Goal: Information Seeking & Learning: Learn about a topic

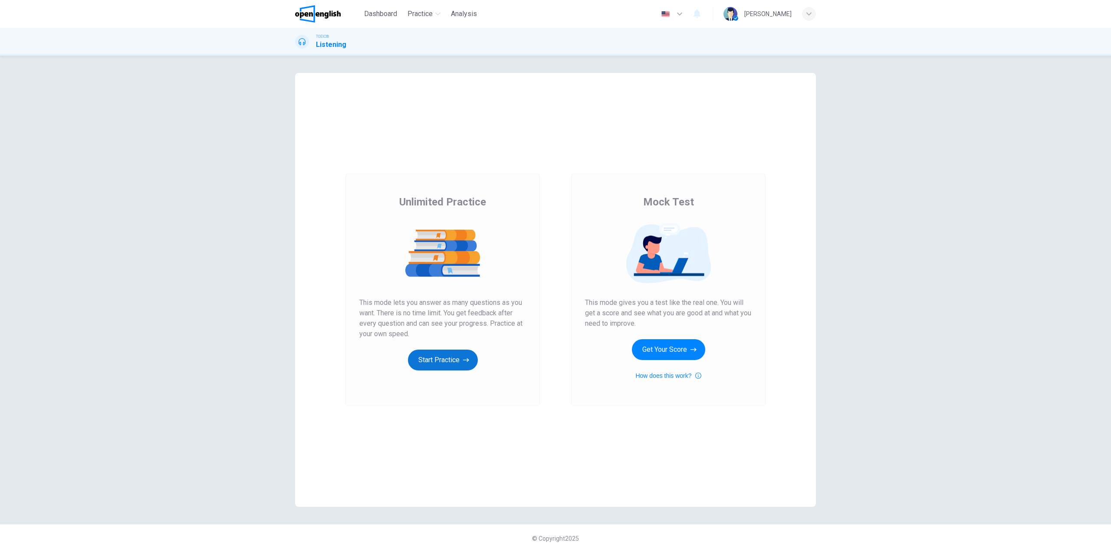
click at [450, 356] on button "Start Practice" at bounding box center [443, 359] width 70 height 21
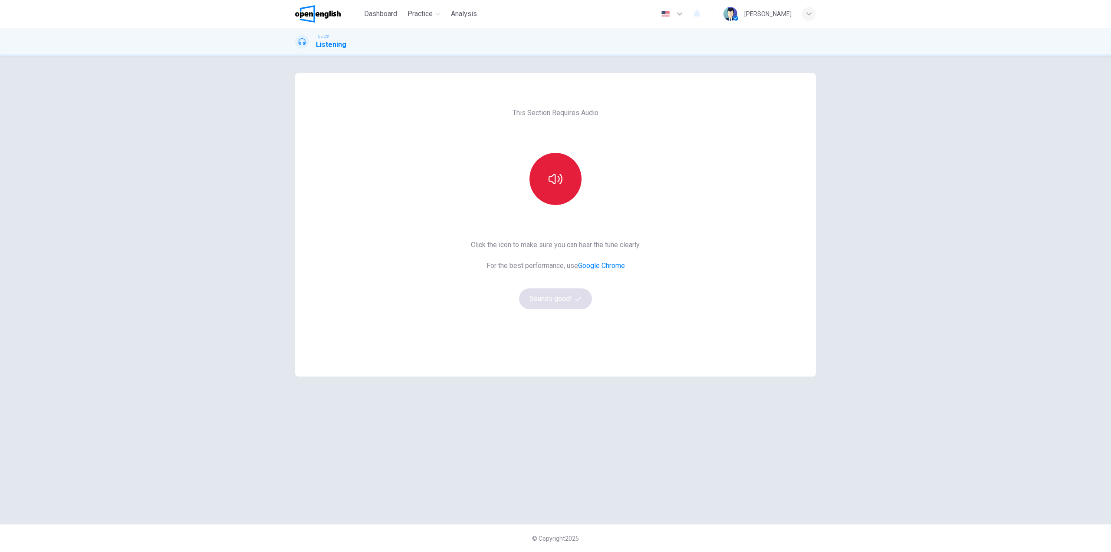
click at [558, 185] on icon "button" at bounding box center [556, 179] width 14 height 14
click at [560, 303] on button "Sounds good!" at bounding box center [555, 298] width 73 height 21
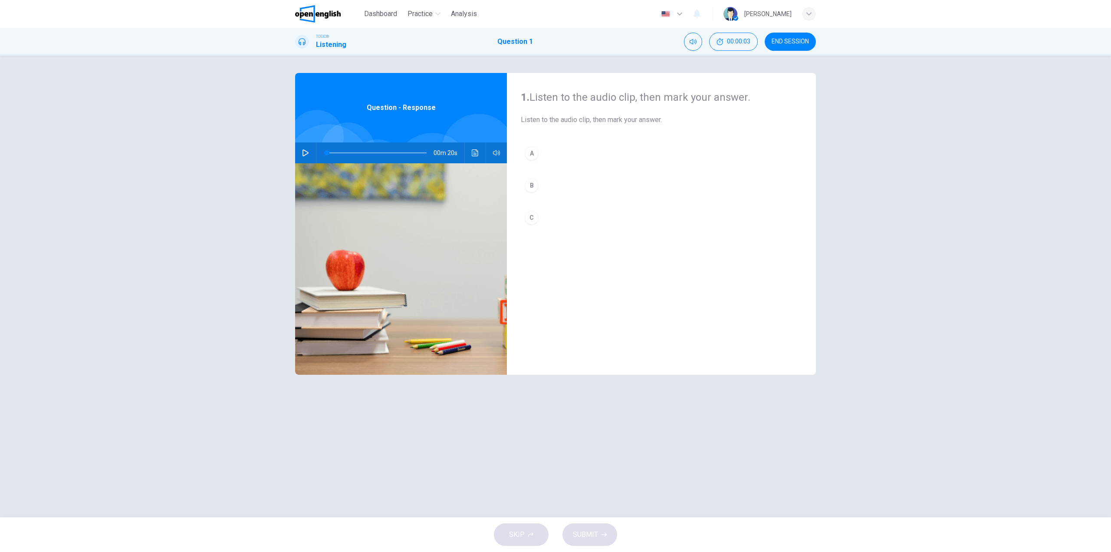
click at [301, 150] on button "button" at bounding box center [306, 152] width 14 height 21
click at [535, 215] on div "C" at bounding box center [532, 218] width 14 height 14
type input "*"
click at [594, 531] on span "SUBMIT" at bounding box center [585, 534] width 25 height 12
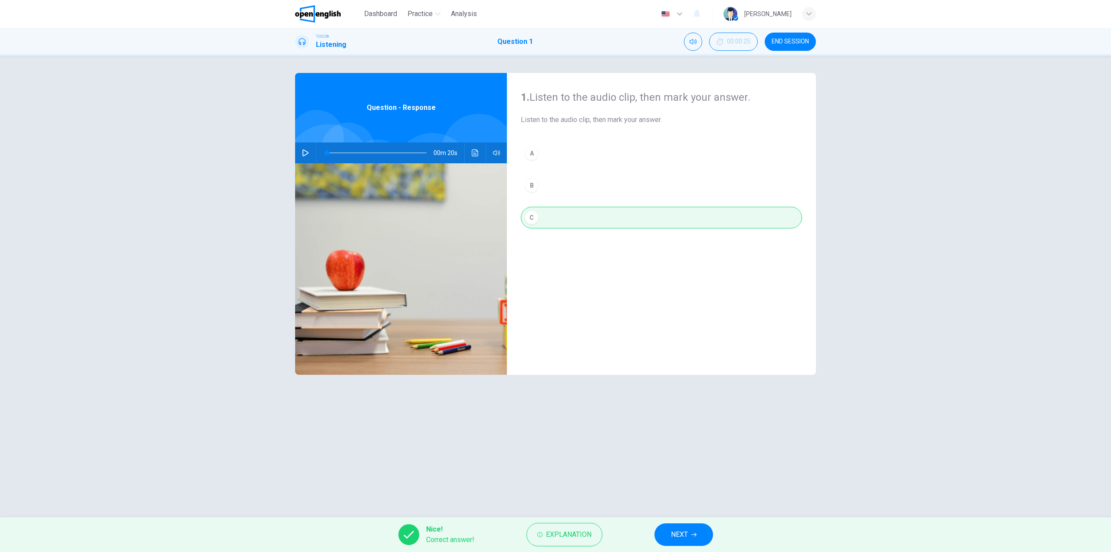
click at [686, 537] on span "NEXT" at bounding box center [679, 534] width 17 height 12
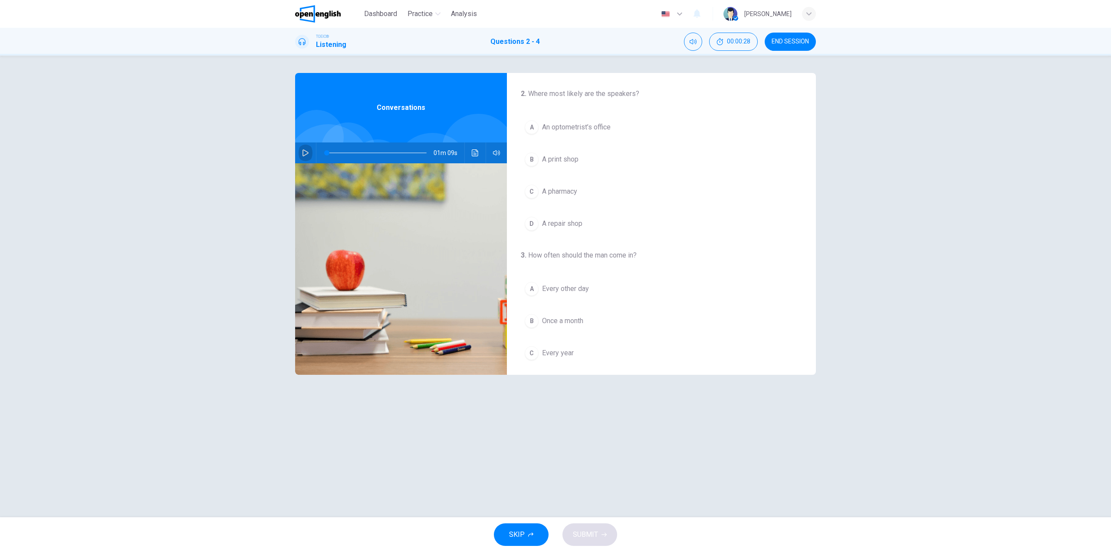
click at [302, 149] on icon "button" at bounding box center [305, 152] width 7 height 7
click at [306, 151] on icon "button" at bounding box center [305, 152] width 7 height 7
click at [300, 155] on button "button" at bounding box center [306, 152] width 14 height 21
drag, startPoint x: 343, startPoint y: 152, endPoint x: 325, endPoint y: 151, distance: 17.8
click at [340, 152] on span at bounding box center [342, 152] width 5 height 5
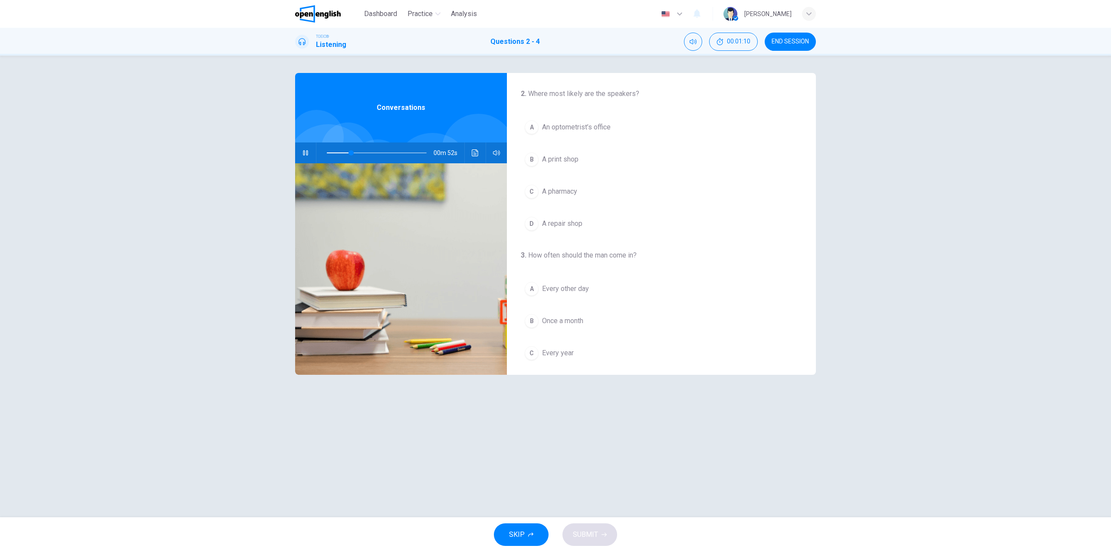
click at [530, 124] on div "A" at bounding box center [532, 127] width 14 height 14
click at [528, 207] on div "D" at bounding box center [532, 211] width 14 height 14
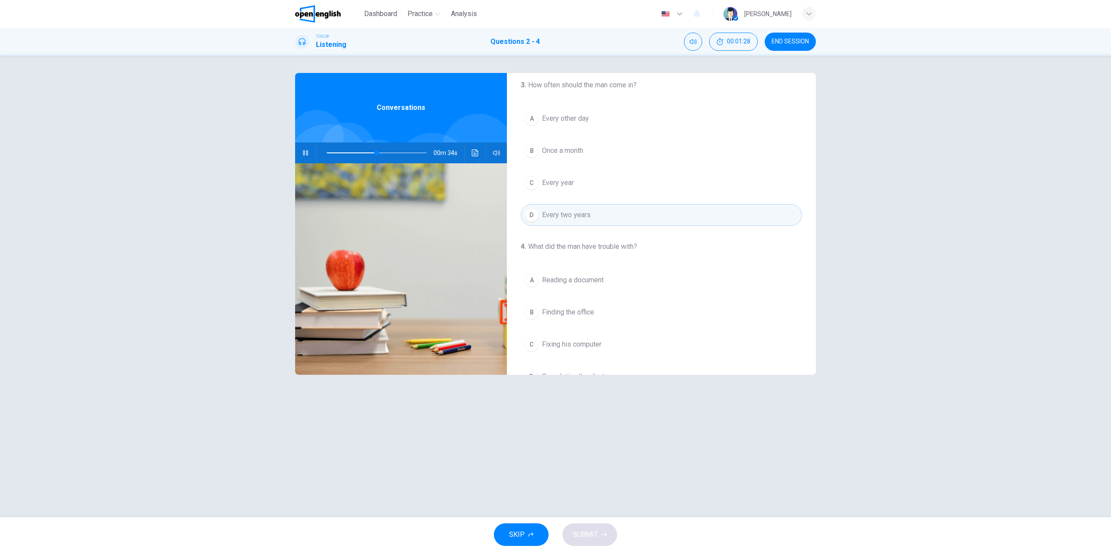
scroll to position [151, 0]
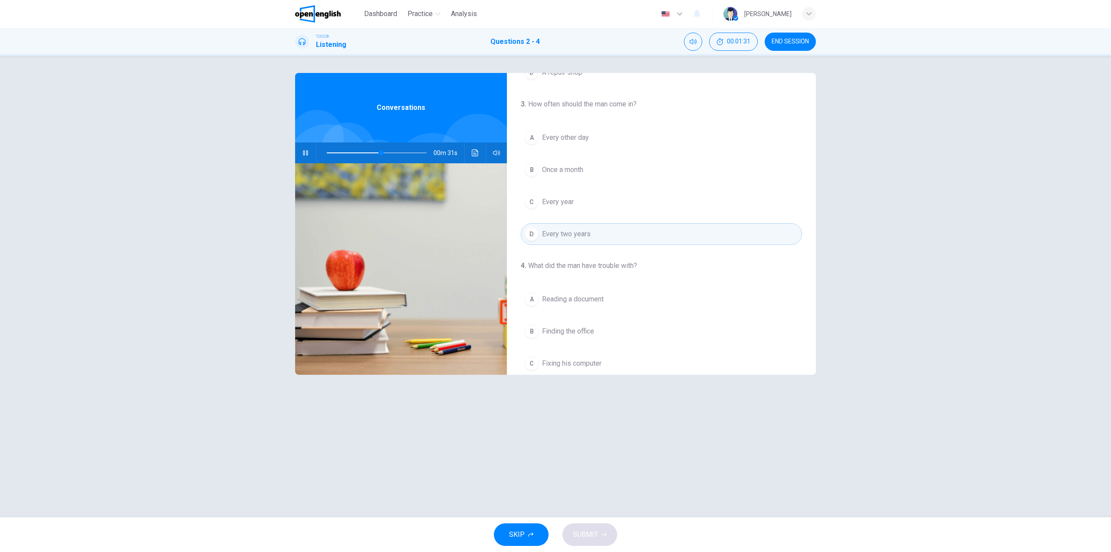
click at [525, 297] on div "A" at bounding box center [532, 299] width 14 height 14
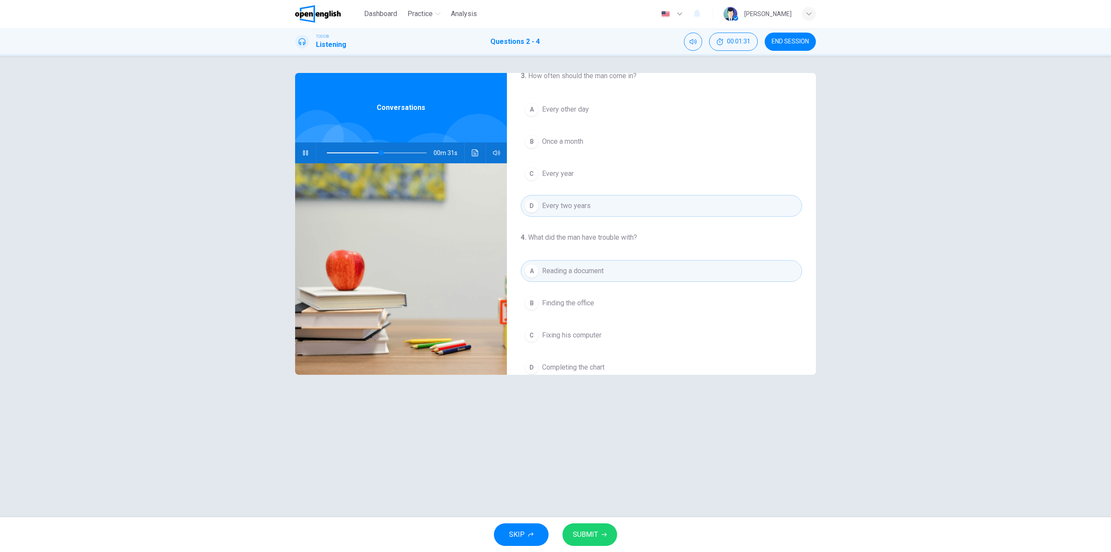
scroll to position [195, 0]
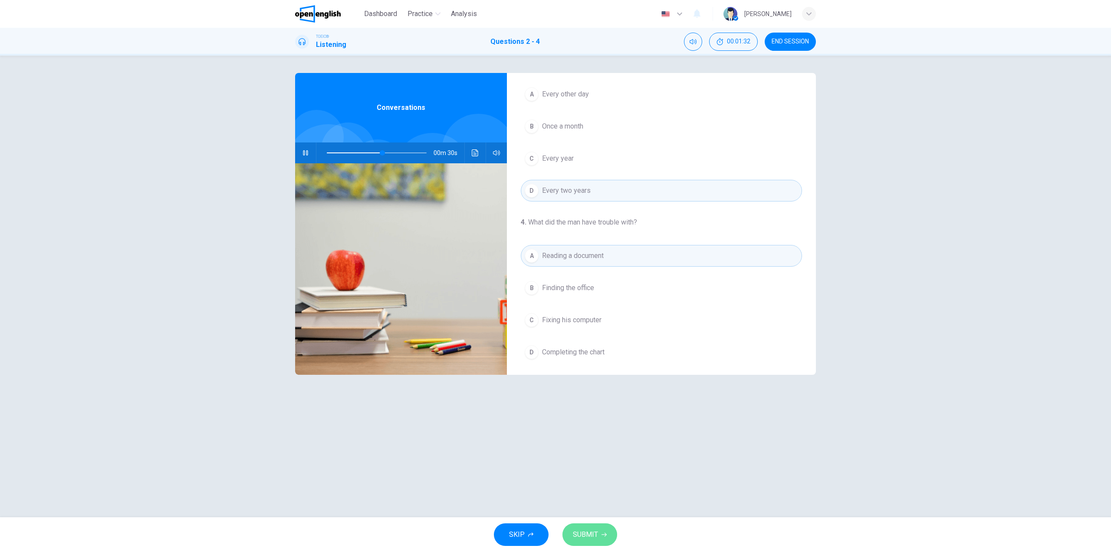
click at [584, 535] on span "SUBMIT" at bounding box center [585, 534] width 25 height 12
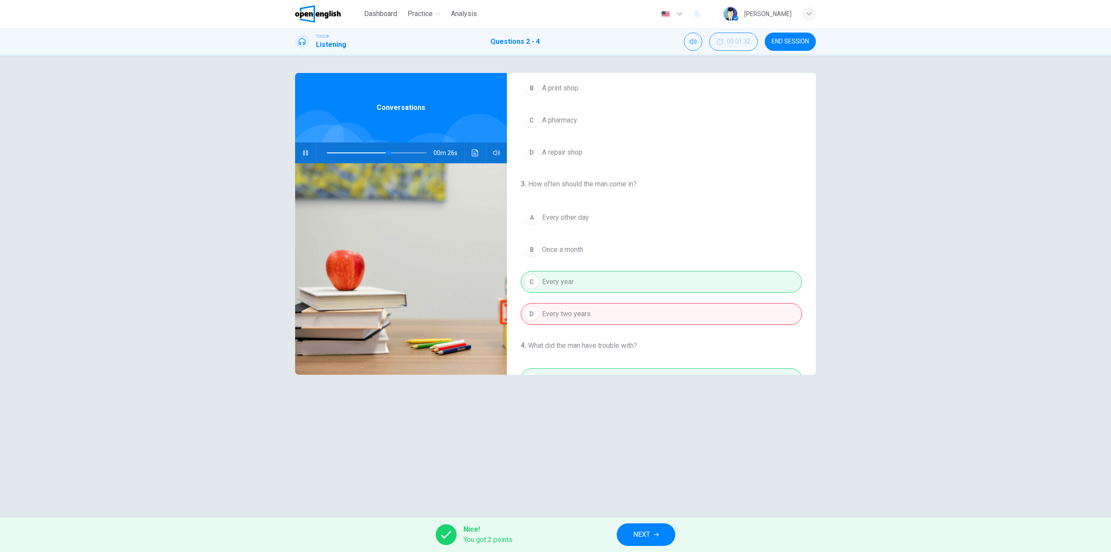
scroll to position [87, 0]
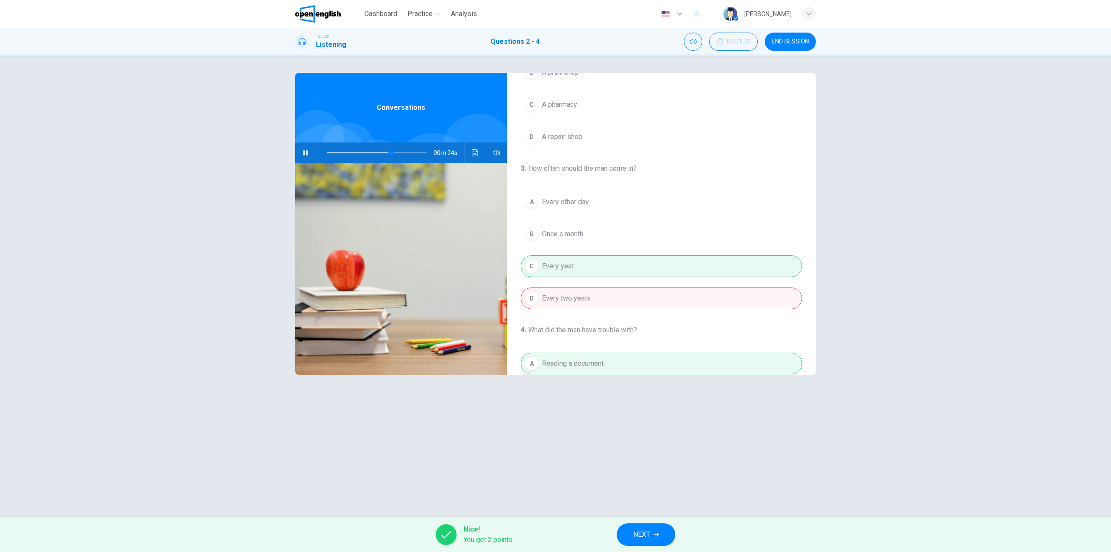
type input "**"
click at [653, 539] on button "NEXT" at bounding box center [646, 534] width 59 height 23
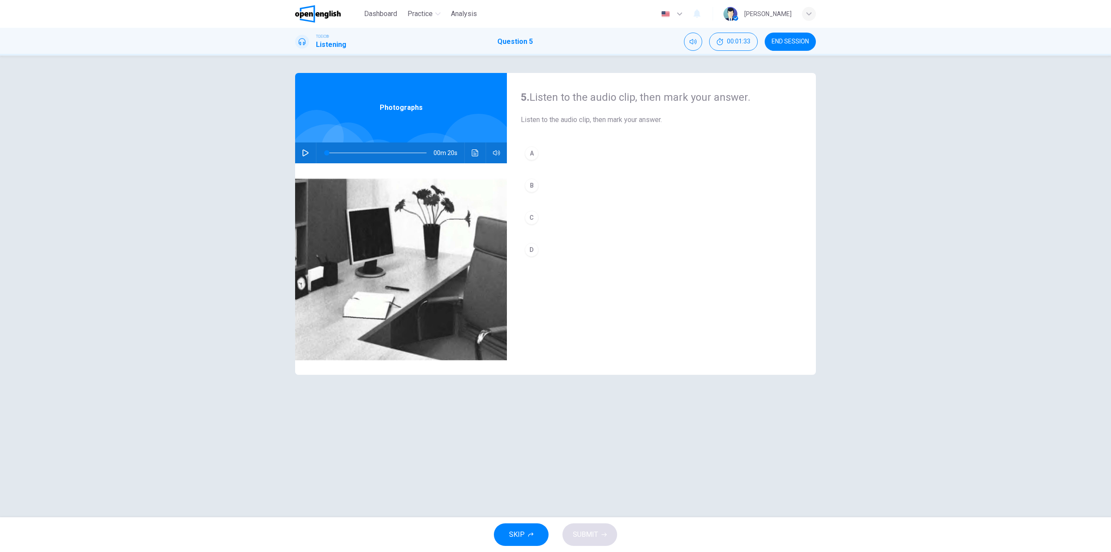
click at [300, 151] on button "button" at bounding box center [306, 152] width 14 height 21
click at [535, 185] on div "B" at bounding box center [532, 185] width 14 height 14
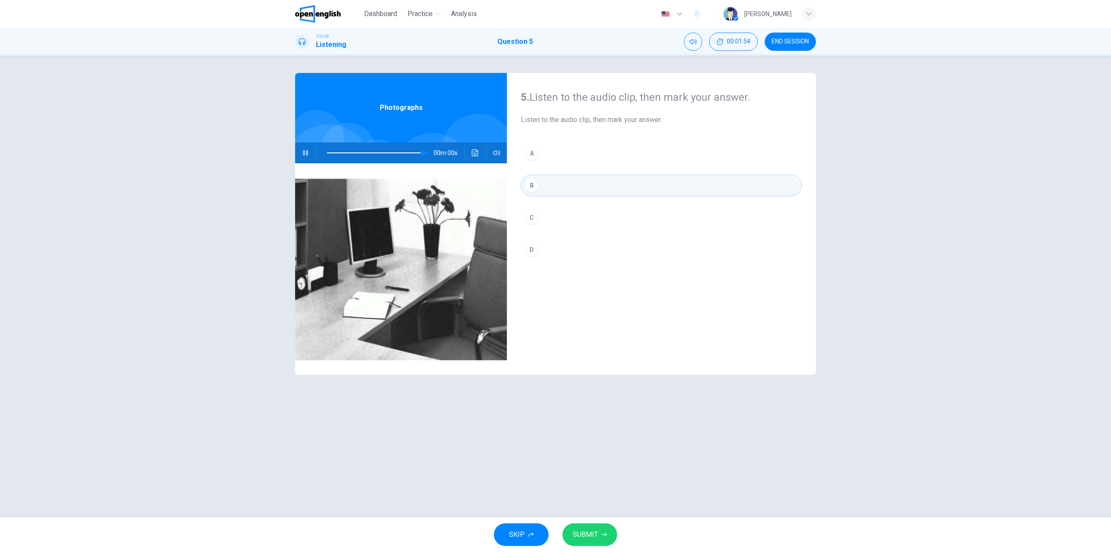
click at [579, 536] on span "SUBMIT" at bounding box center [585, 534] width 25 height 12
type input "*"
click at [579, 536] on span "Processing your response..." at bounding box center [570, 534] width 85 height 10
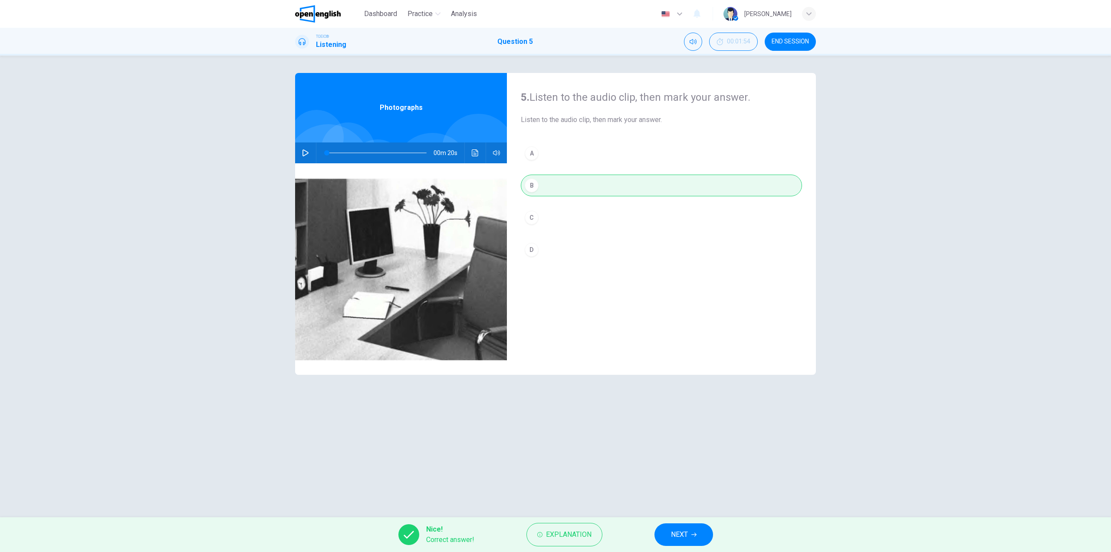
click at [677, 531] on span "NEXT" at bounding box center [679, 534] width 17 height 12
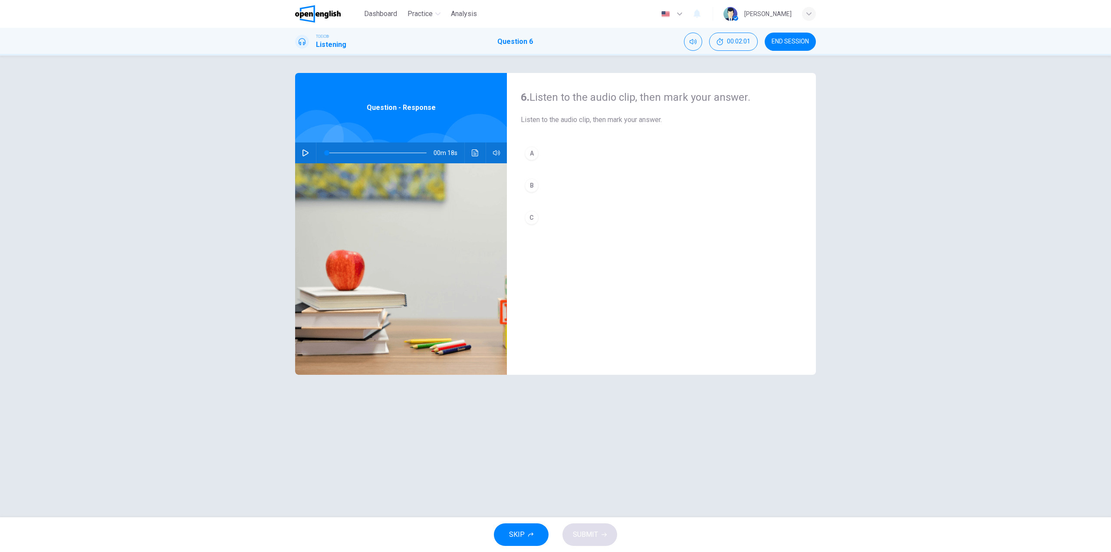
click at [305, 154] on icon "button" at bounding box center [305, 152] width 7 height 7
click at [531, 185] on div "B" at bounding box center [532, 185] width 14 height 14
click at [587, 534] on span "SUBMIT" at bounding box center [585, 534] width 25 height 12
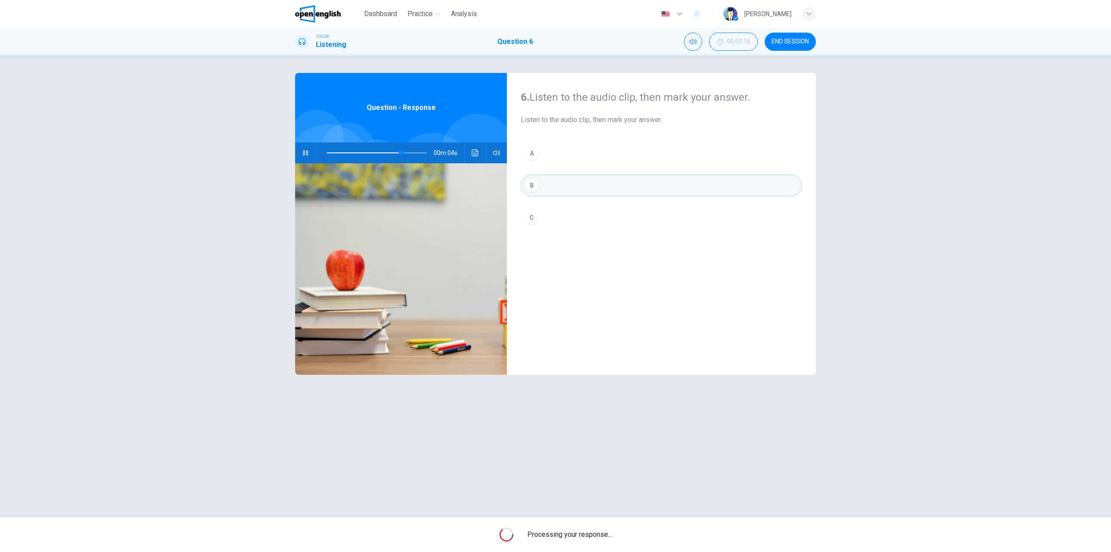
click at [587, 534] on span "Processing your response..." at bounding box center [570, 534] width 85 height 10
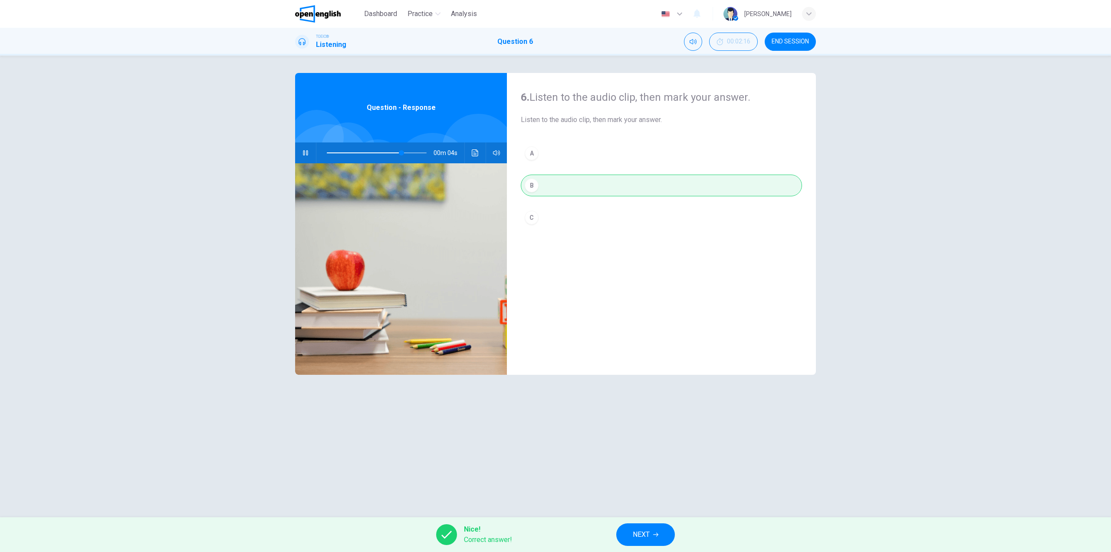
type input "**"
click at [649, 536] on span "NEXT" at bounding box center [641, 534] width 17 height 12
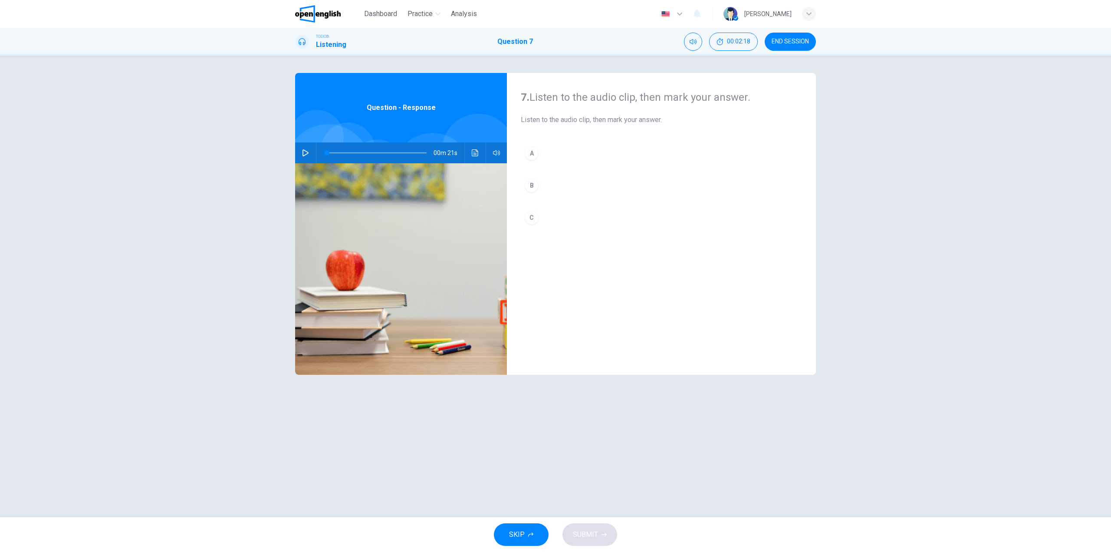
click at [303, 154] on icon "button" at bounding box center [306, 152] width 6 height 7
click at [534, 217] on div "C" at bounding box center [532, 218] width 14 height 14
click at [589, 535] on span "SUBMIT" at bounding box center [585, 534] width 25 height 12
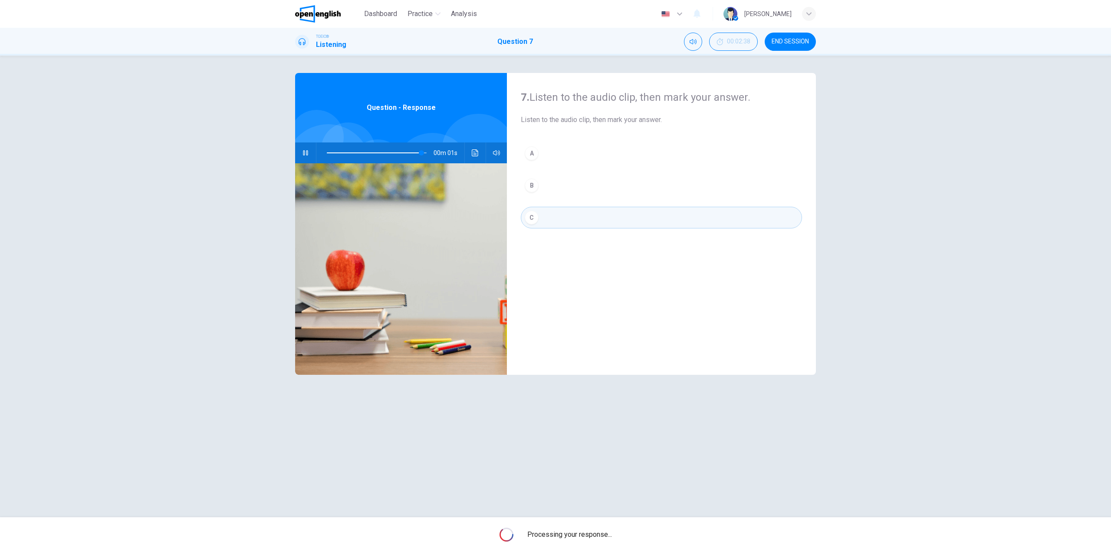
type input "*"
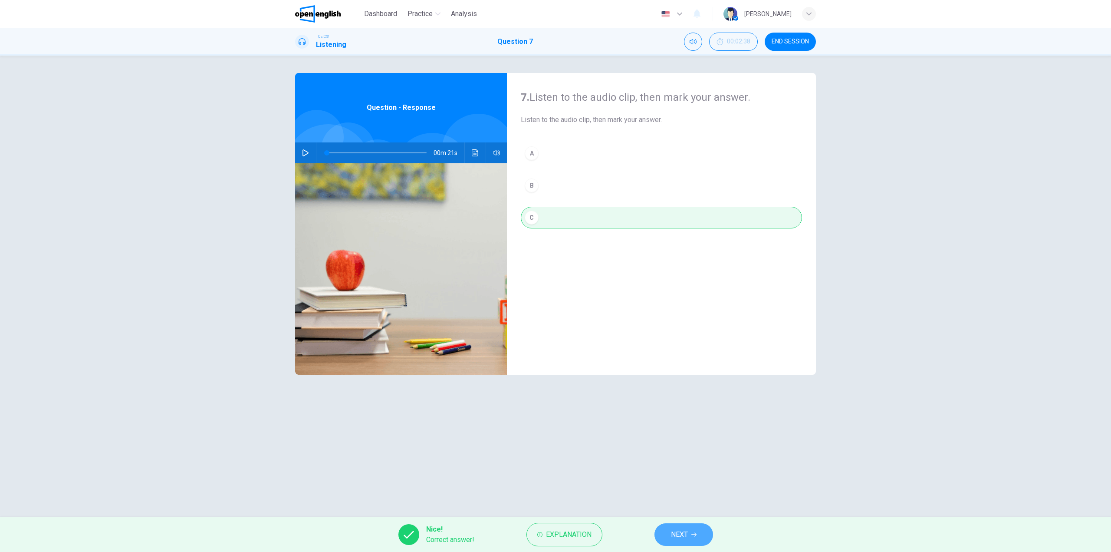
click at [669, 533] on button "NEXT" at bounding box center [684, 534] width 59 height 23
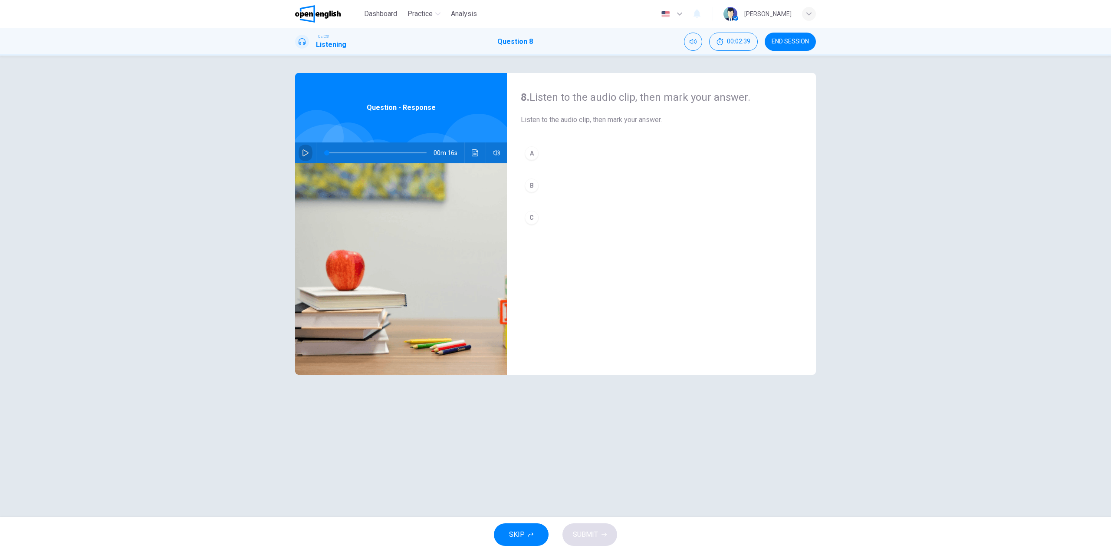
click at [308, 151] on icon "button" at bounding box center [305, 152] width 7 height 7
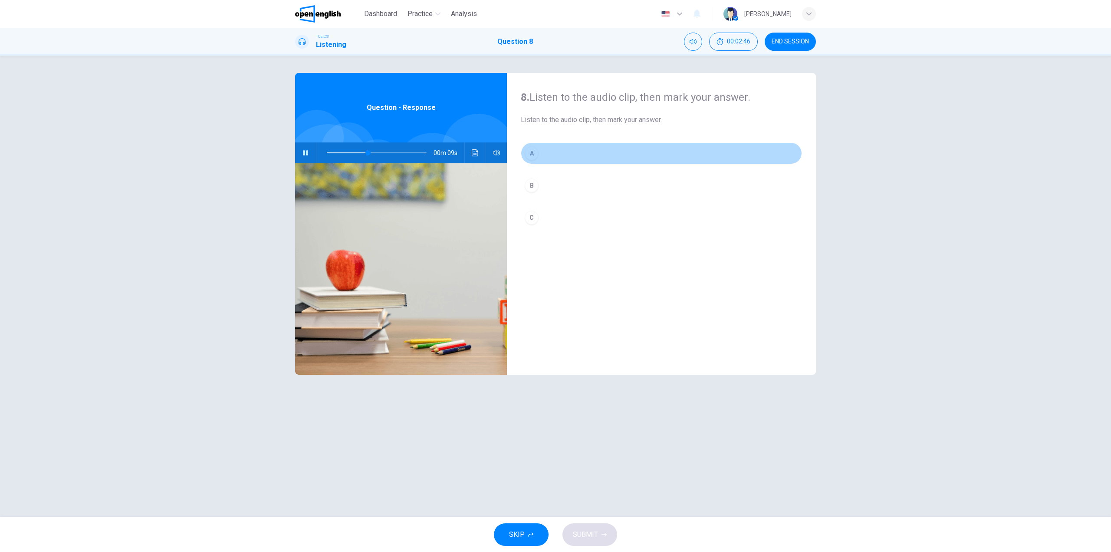
click at [532, 155] on div "A" at bounding box center [532, 153] width 14 height 14
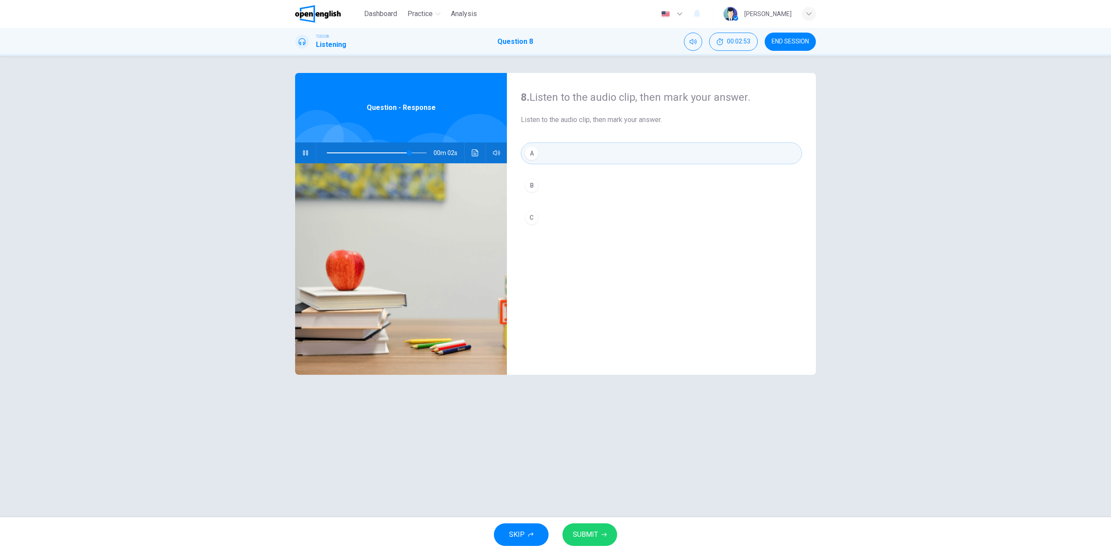
click at [603, 532] on icon "button" at bounding box center [604, 534] width 5 height 5
type input "**"
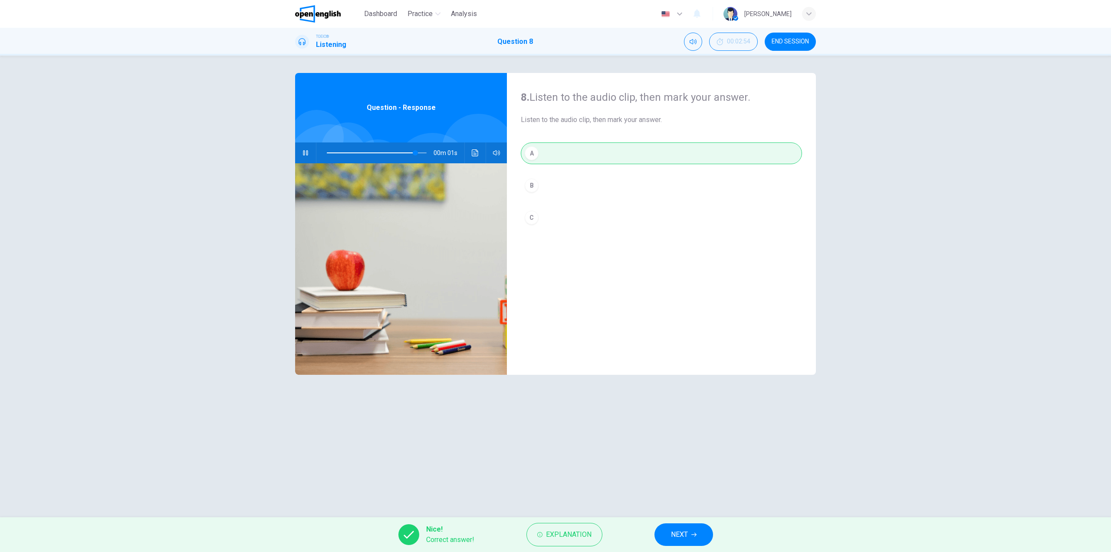
click at [679, 537] on span "NEXT" at bounding box center [679, 534] width 17 height 12
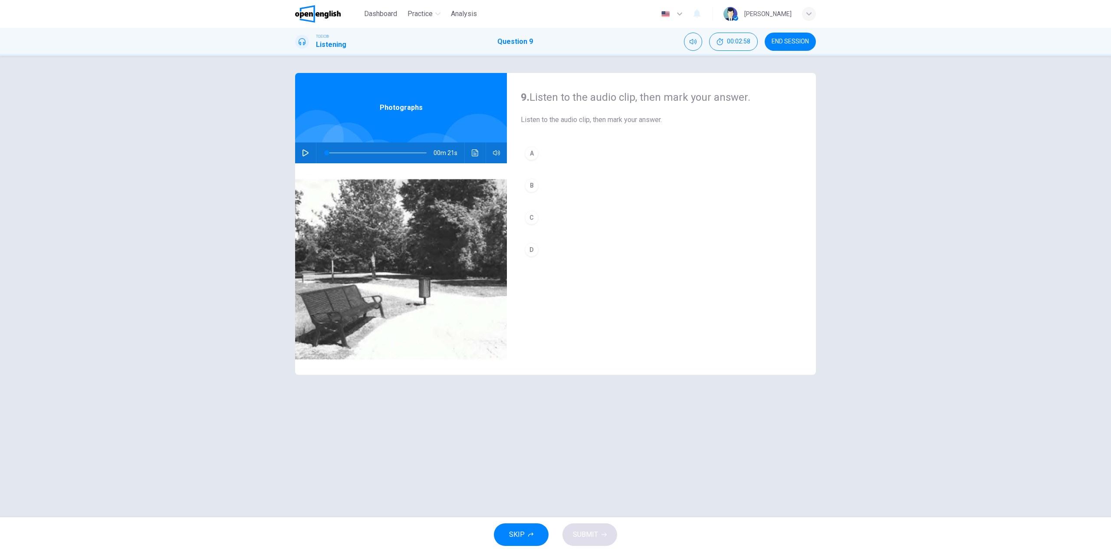
click at [306, 152] on icon "button" at bounding box center [305, 152] width 7 height 7
click at [536, 185] on div "B" at bounding box center [532, 185] width 14 height 14
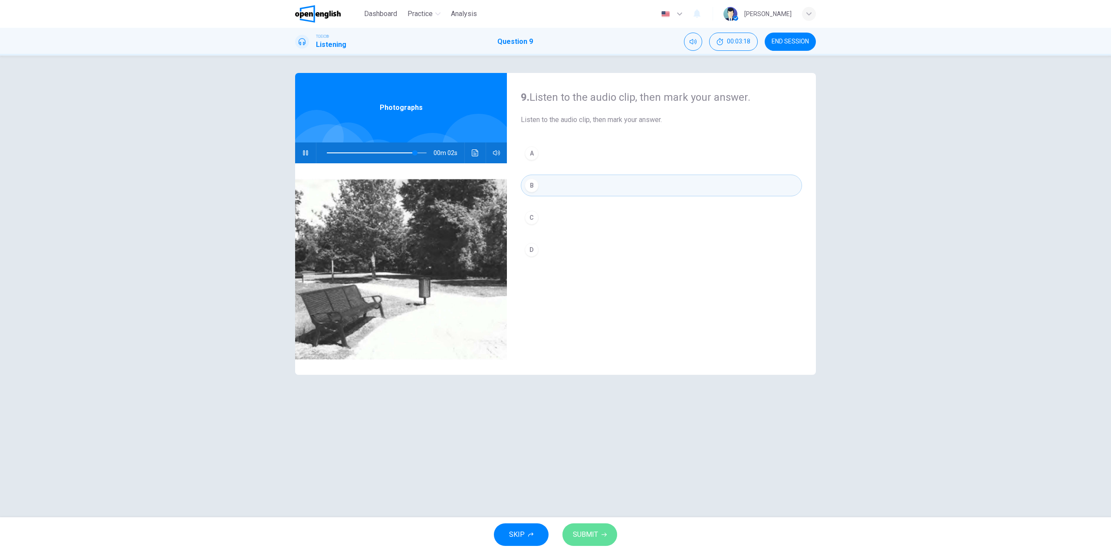
click at [605, 530] on button "SUBMIT" at bounding box center [590, 534] width 55 height 23
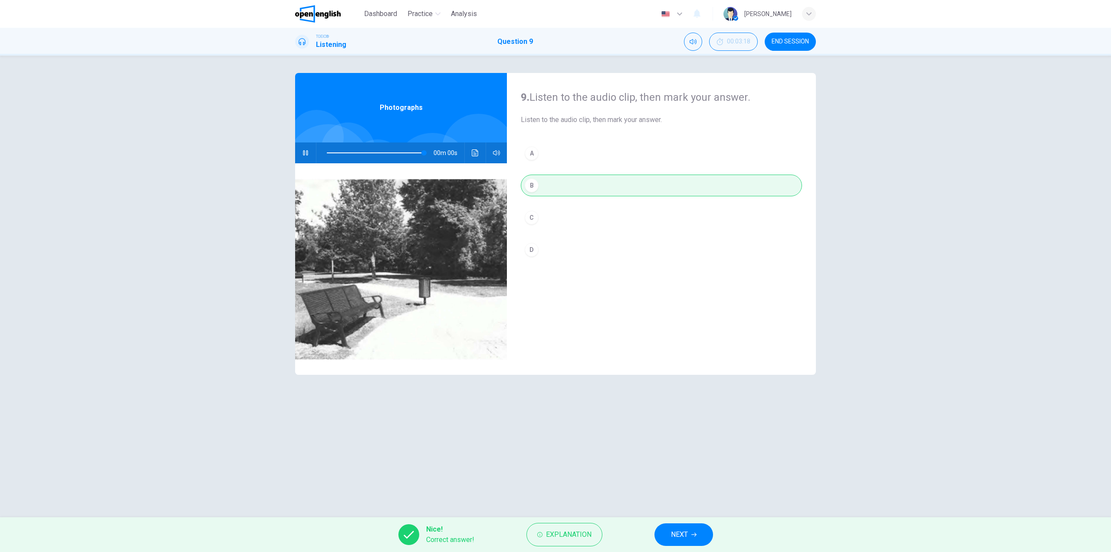
type input "*"
click at [675, 535] on span "NEXT" at bounding box center [679, 534] width 17 height 12
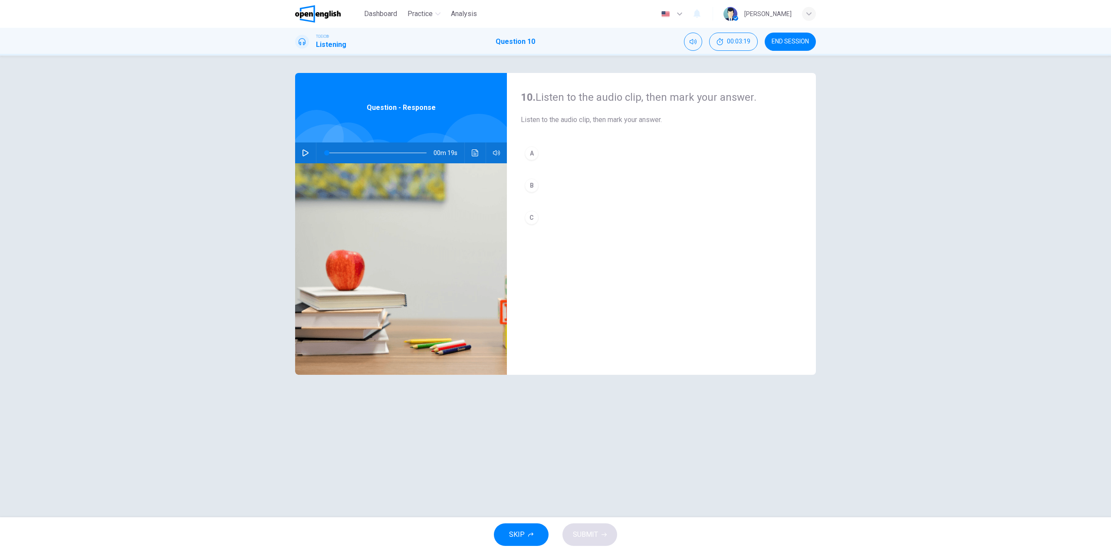
click at [307, 153] on icon "button" at bounding box center [306, 152] width 6 height 7
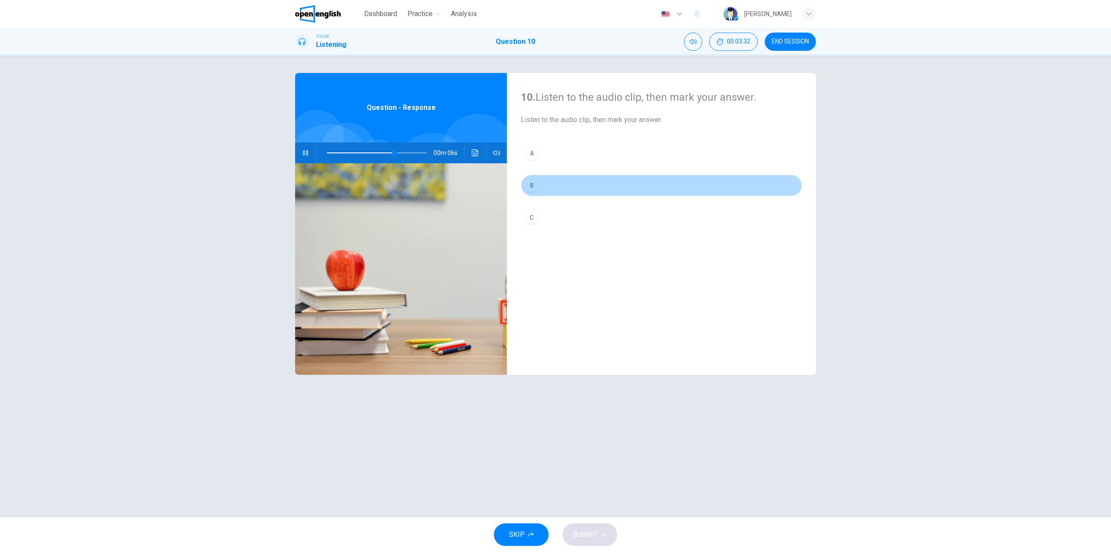
click at [531, 186] on div "B" at bounding box center [532, 185] width 14 height 14
click at [590, 532] on span "SUBMIT" at bounding box center [585, 534] width 25 height 12
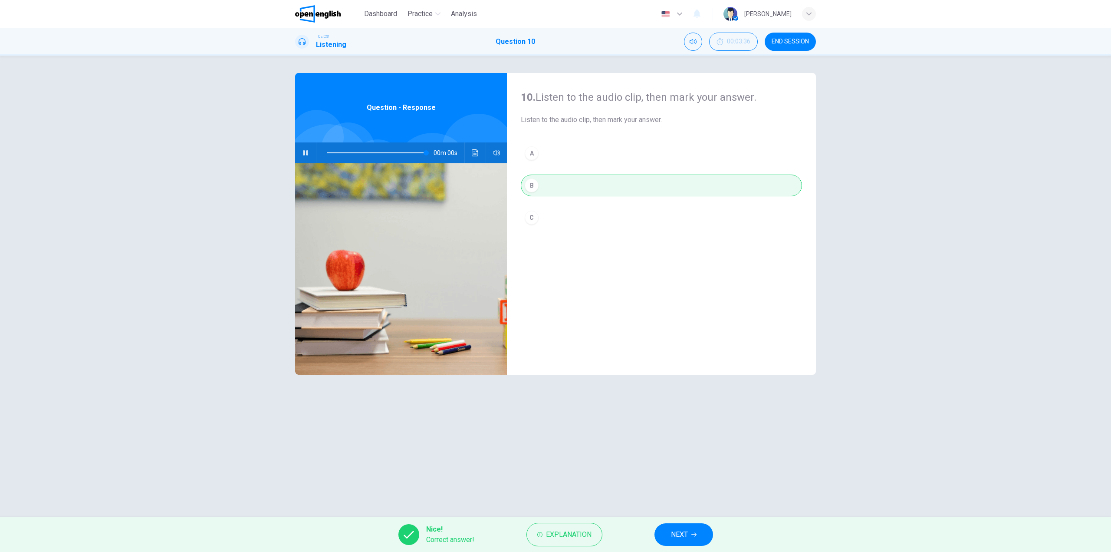
type input "*"
click at [691, 539] on button "NEXT" at bounding box center [684, 534] width 59 height 23
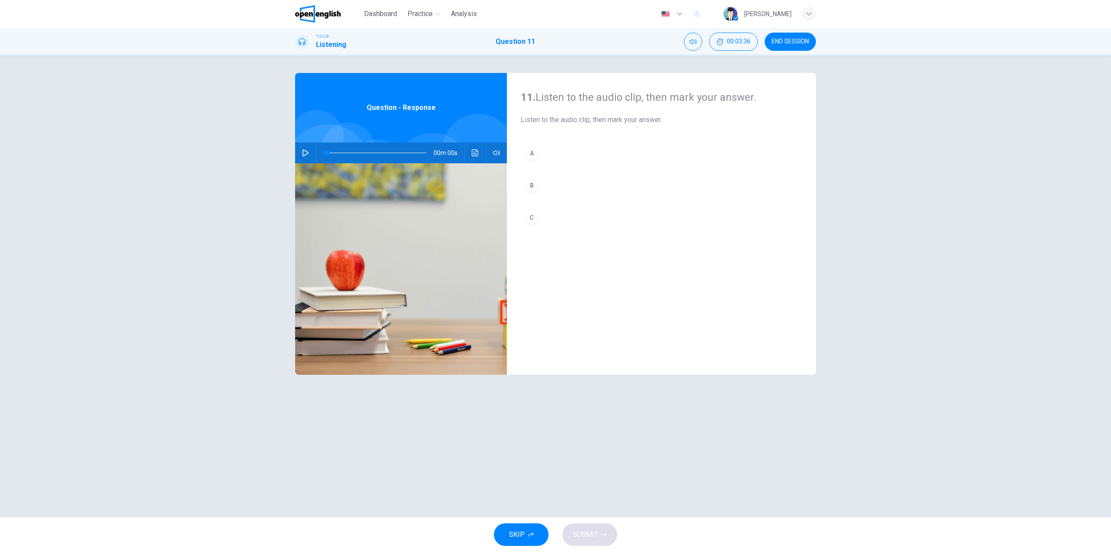
drag, startPoint x: 796, startPoint y: 38, endPoint x: 580, endPoint y: 41, distance: 215.8
click at [796, 38] on span "END SESSION" at bounding box center [790, 41] width 37 height 7
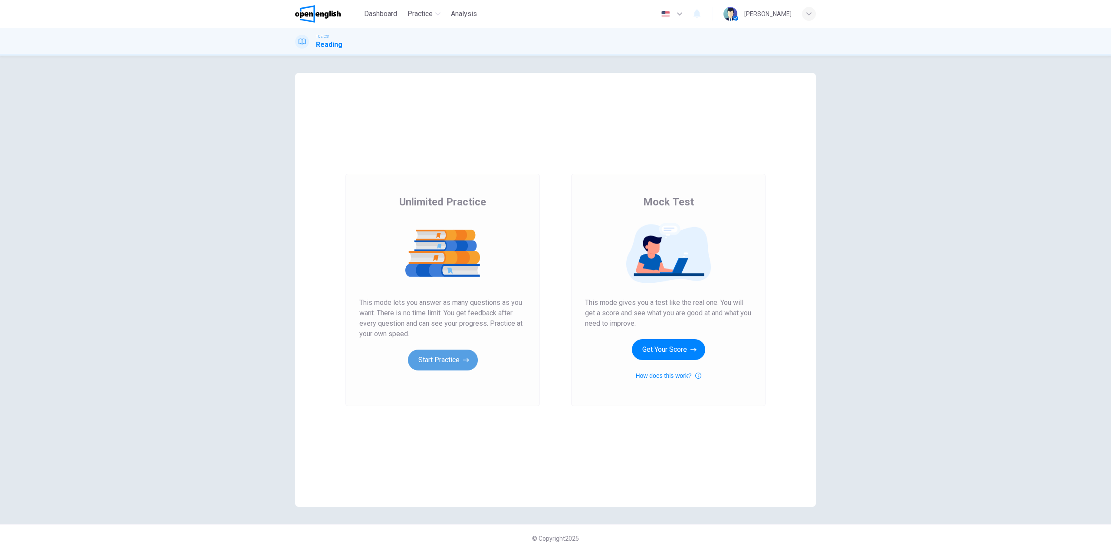
click at [442, 364] on button "Start Practice" at bounding box center [443, 359] width 70 height 21
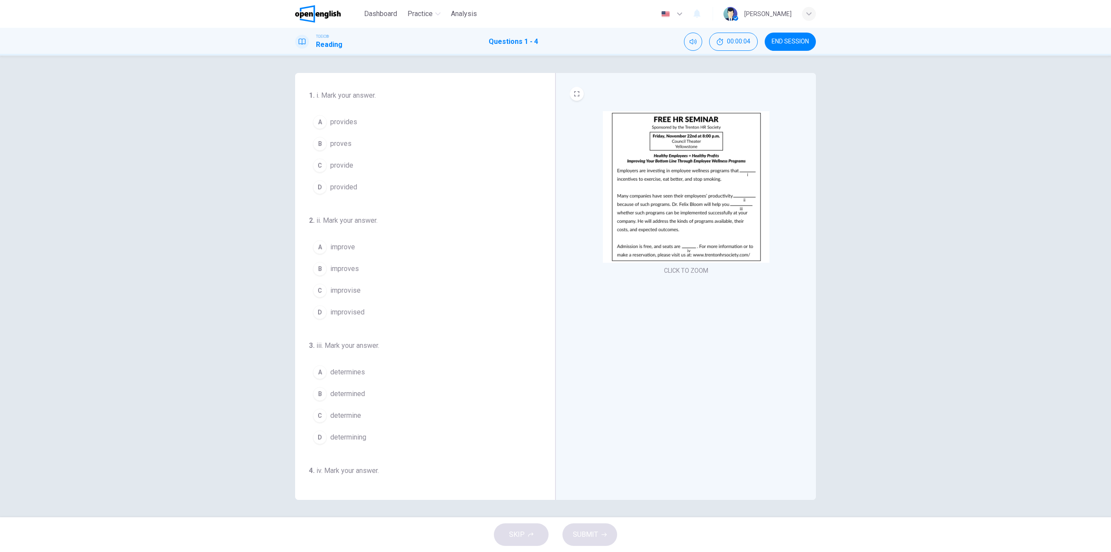
click at [708, 190] on img at bounding box center [686, 187] width 167 height 152
click at [319, 167] on div "C" at bounding box center [320, 165] width 14 height 14
click at [317, 243] on div "A" at bounding box center [320, 247] width 14 height 14
click at [317, 325] on div "C" at bounding box center [320, 330] width 14 height 14
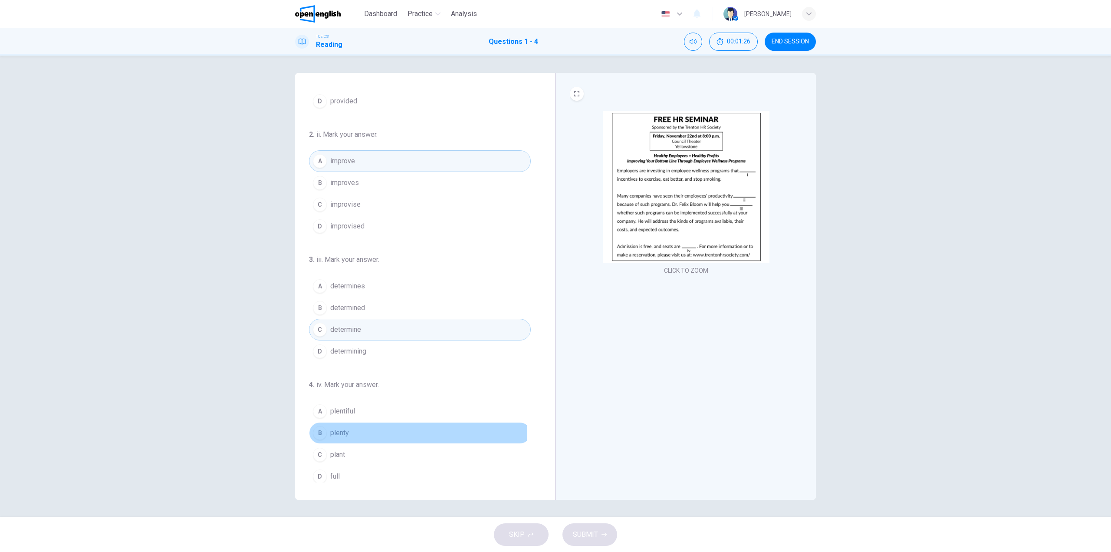
click at [319, 429] on div "B" at bounding box center [320, 433] width 14 height 14
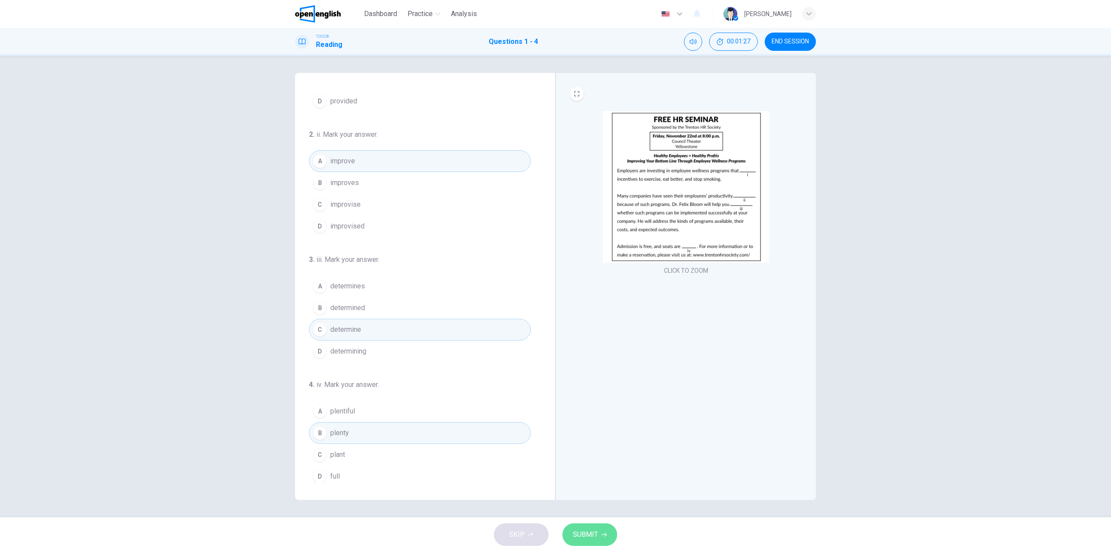
click at [590, 534] on span "SUBMIT" at bounding box center [585, 534] width 25 height 12
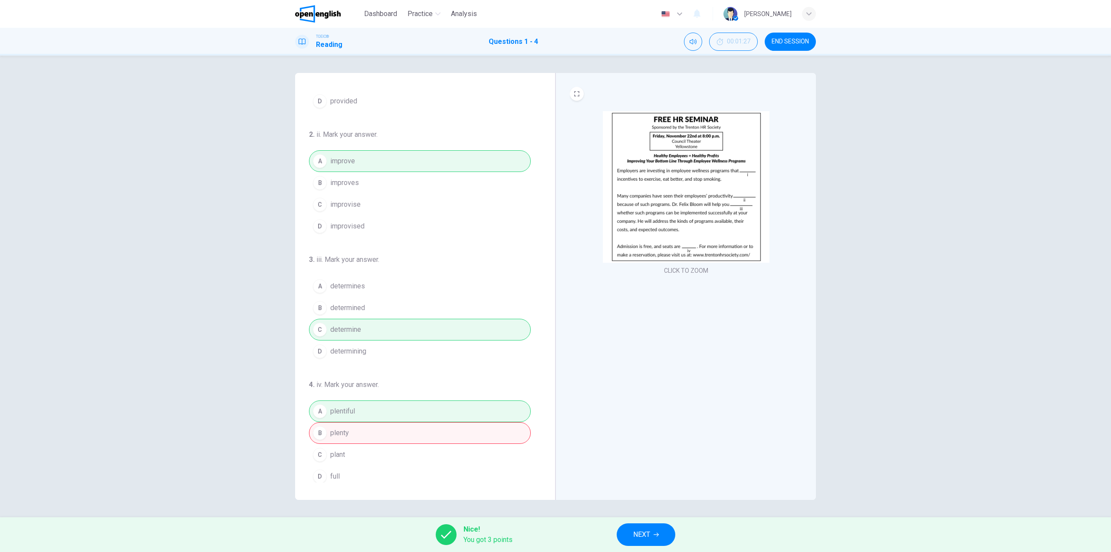
drag, startPoint x: 548, startPoint y: 400, endPoint x: 547, endPoint y: 321, distance: 79.5
click at [547, 321] on div "1 . i. Mark your answer. A provides B proves C provide D provided 2 . ii. Mark …" at bounding box center [425, 286] width 260 height 427
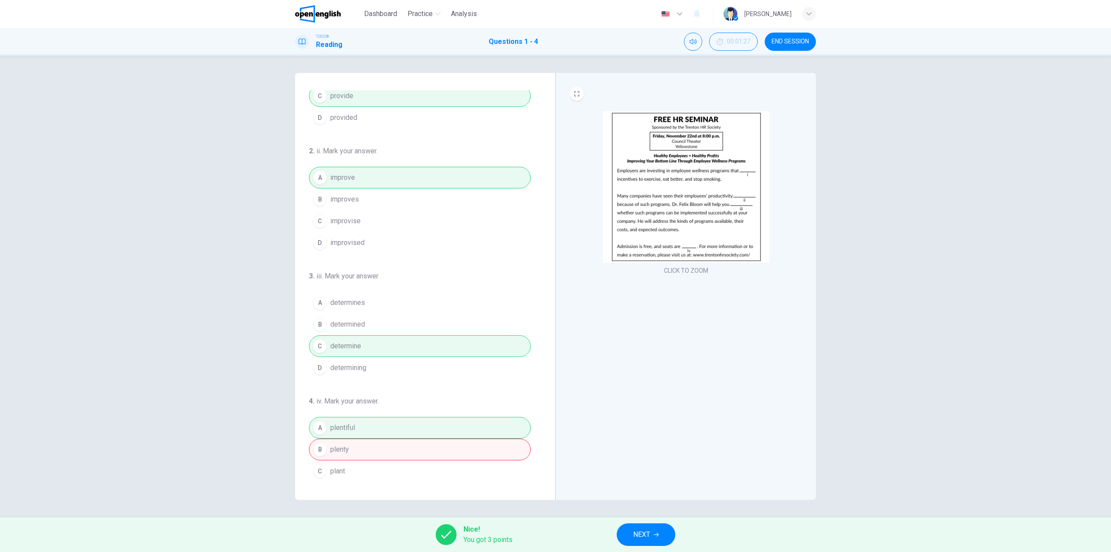
scroll to position [0, 0]
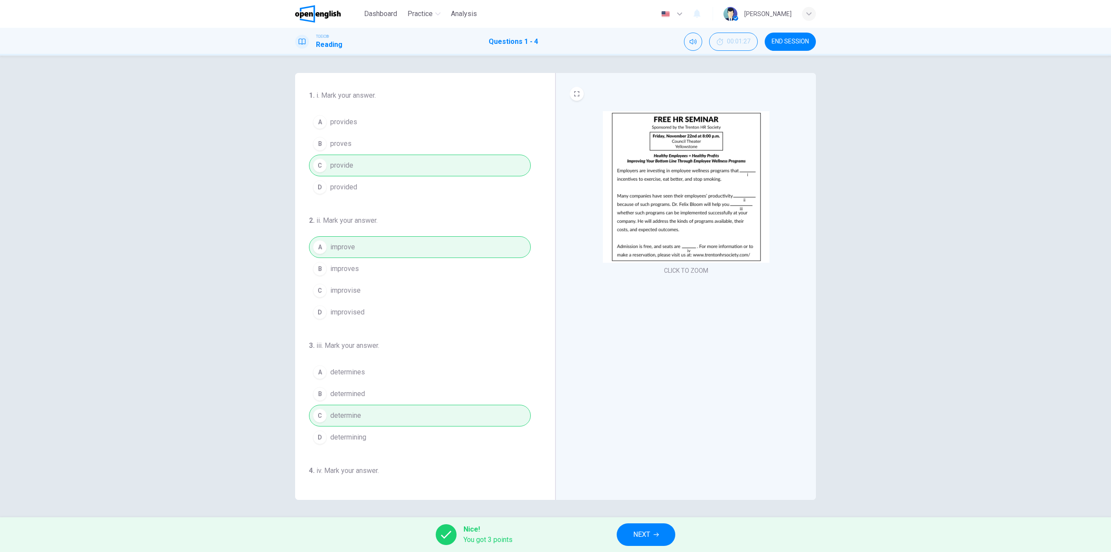
click at [663, 534] on button "NEXT" at bounding box center [646, 534] width 59 height 23
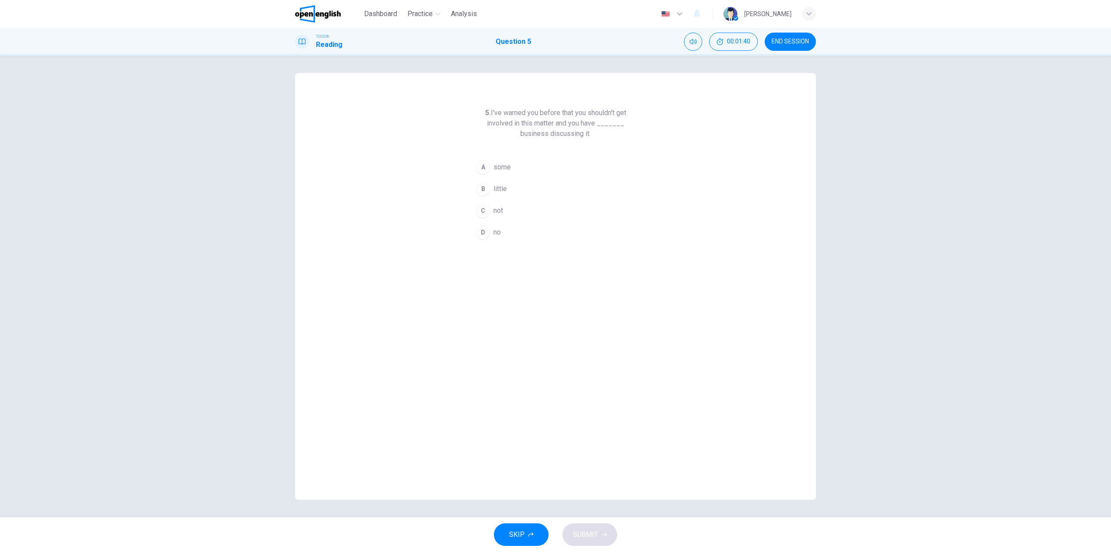
click at [487, 228] on div "D" at bounding box center [483, 232] width 14 height 14
click at [611, 537] on button "SUBMIT" at bounding box center [590, 534] width 55 height 23
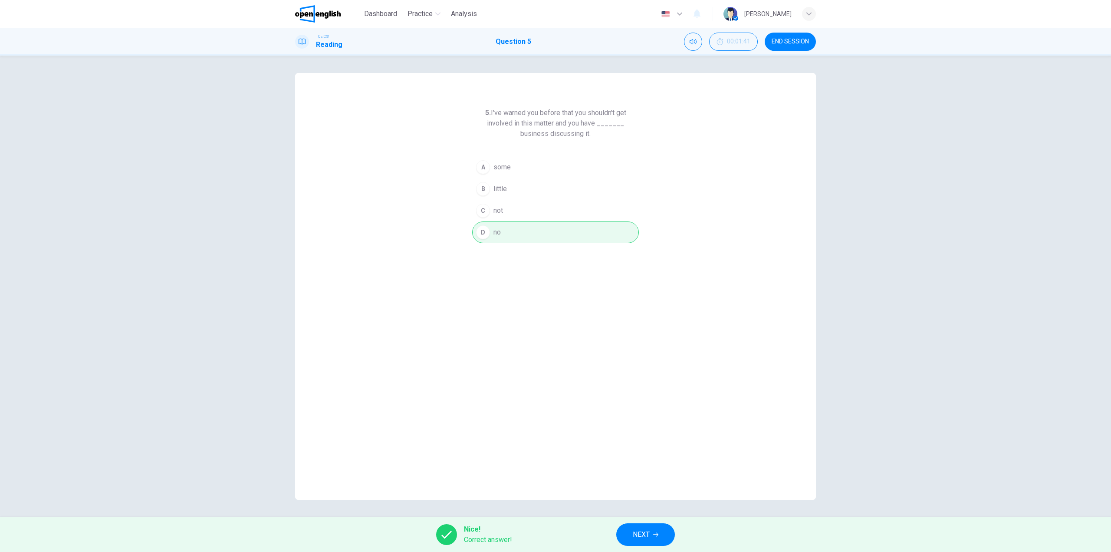
click at [650, 529] on span "NEXT" at bounding box center [641, 534] width 17 height 12
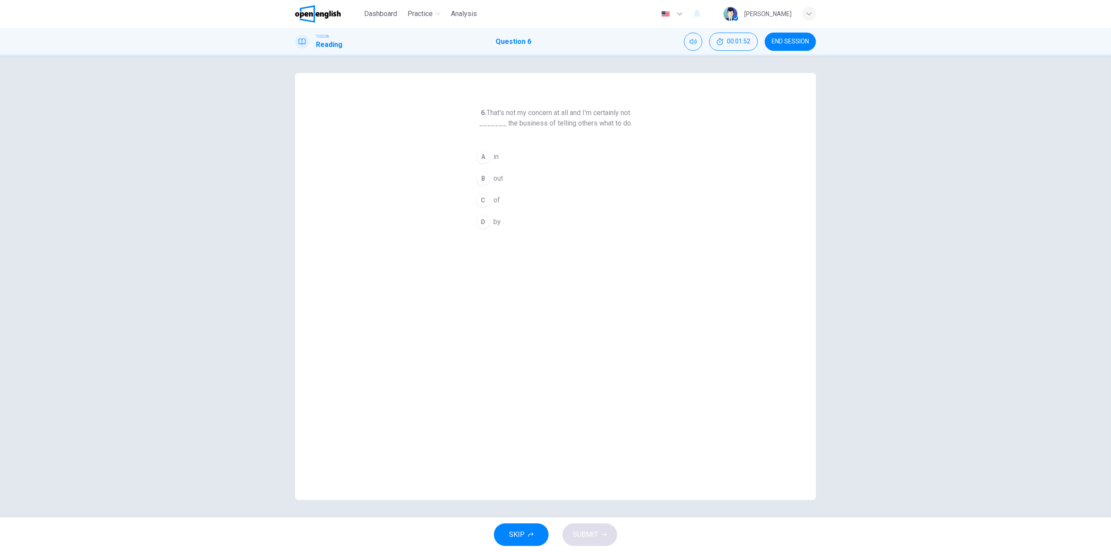
click at [484, 157] on div "A" at bounding box center [483, 157] width 14 height 14
click at [590, 537] on span "SUBMIT" at bounding box center [585, 534] width 25 height 12
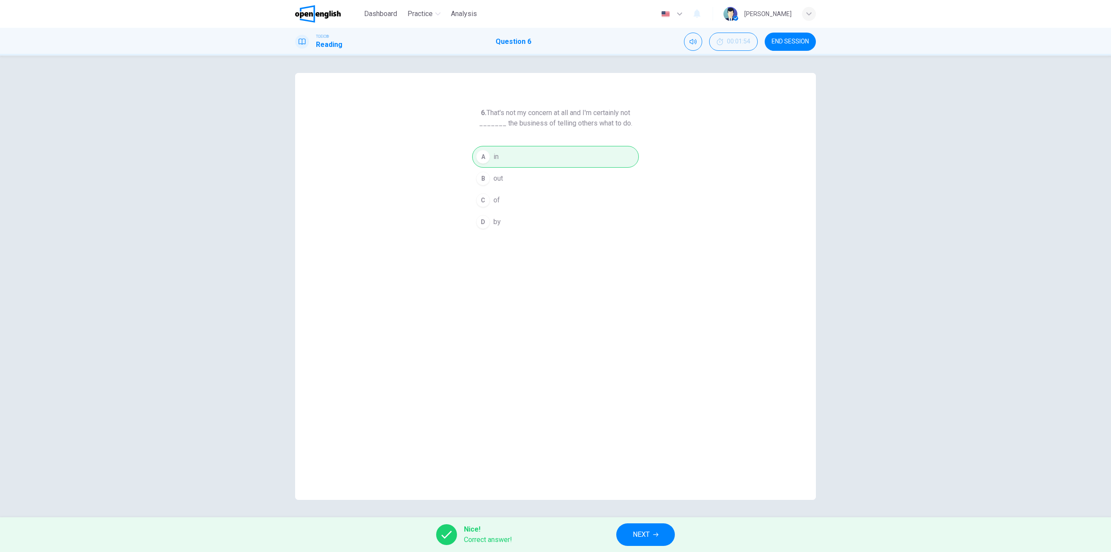
click at [636, 535] on span "NEXT" at bounding box center [641, 534] width 17 height 12
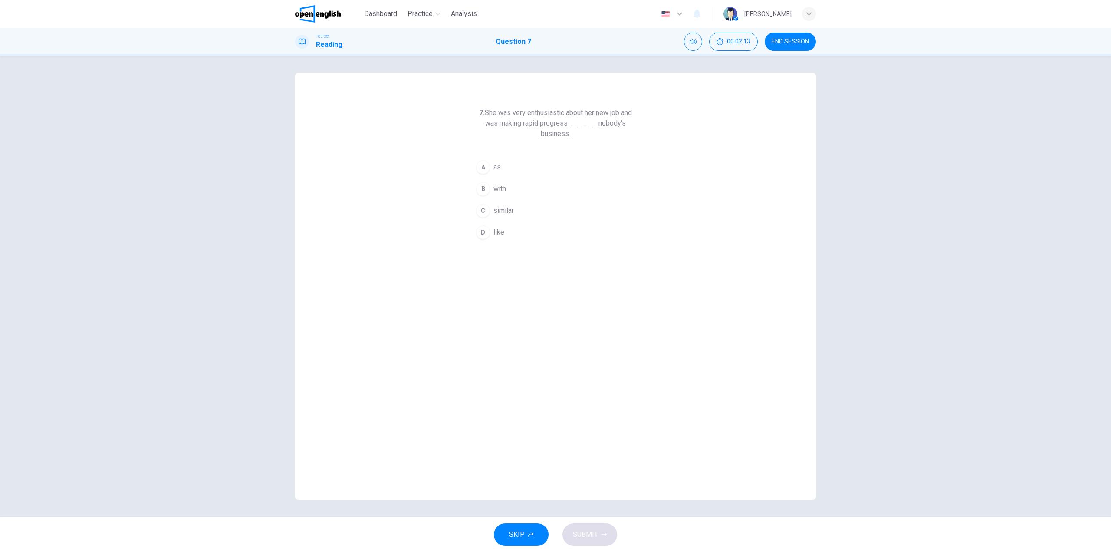
click at [483, 165] on div "A" at bounding box center [483, 167] width 14 height 14
click at [601, 530] on button "SUBMIT" at bounding box center [590, 534] width 55 height 23
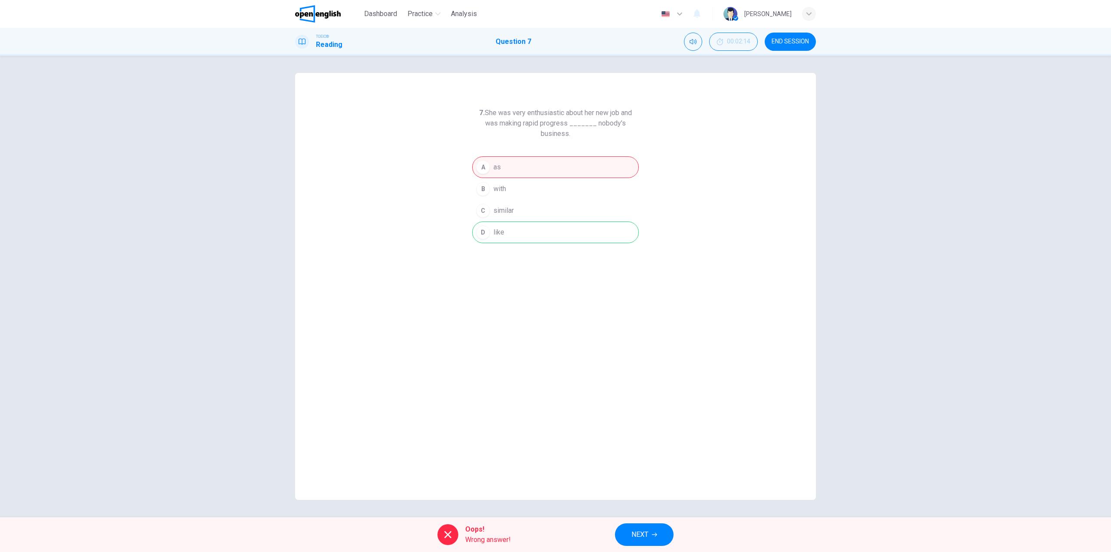
click at [633, 532] on span "NEXT" at bounding box center [640, 534] width 17 height 12
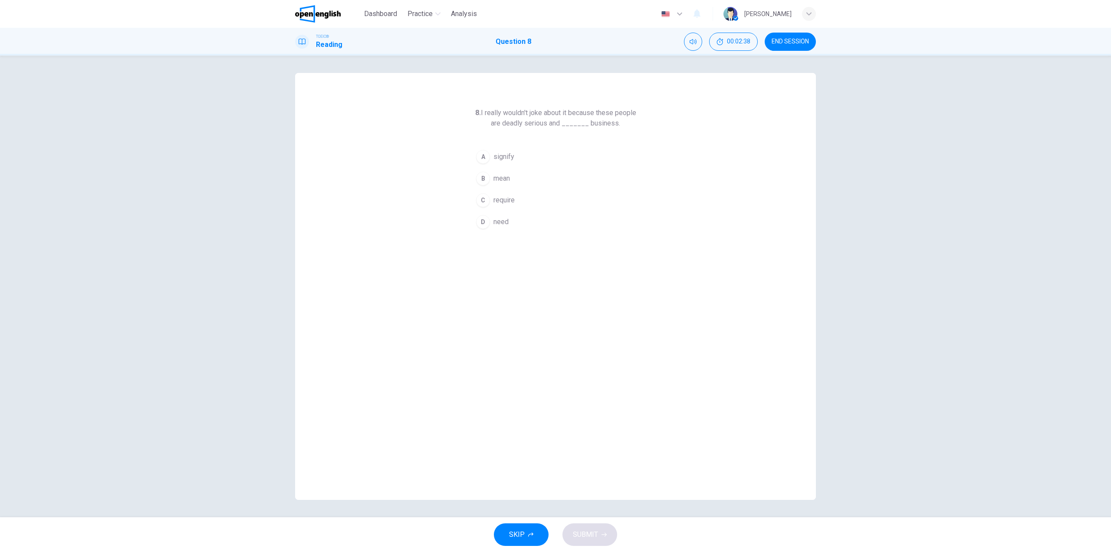
click at [485, 157] on div "A" at bounding box center [483, 157] width 14 height 14
click at [592, 536] on span "SUBMIT" at bounding box center [585, 534] width 25 height 12
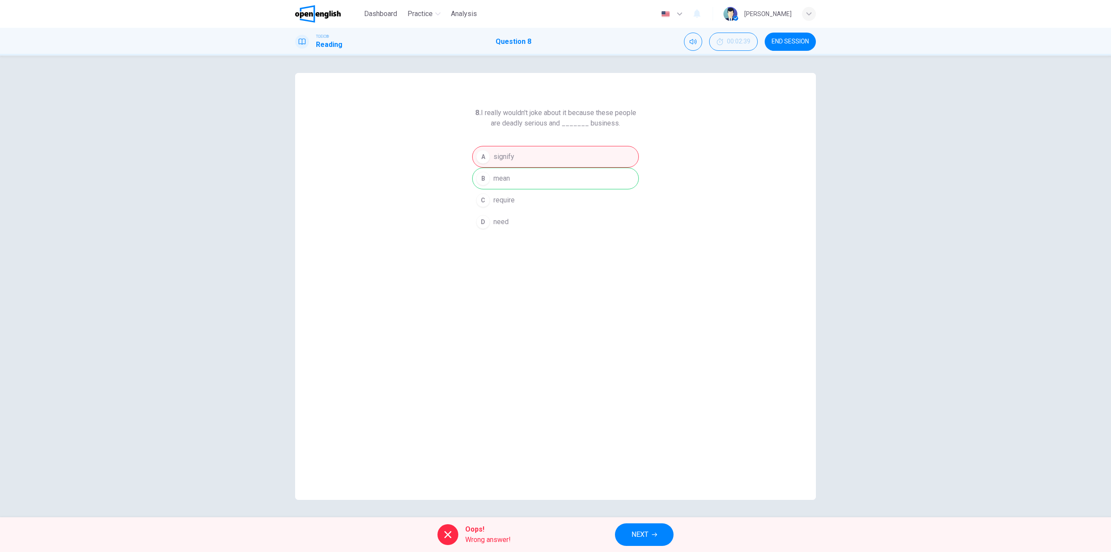
click at [636, 529] on span "NEXT" at bounding box center [640, 534] width 17 height 12
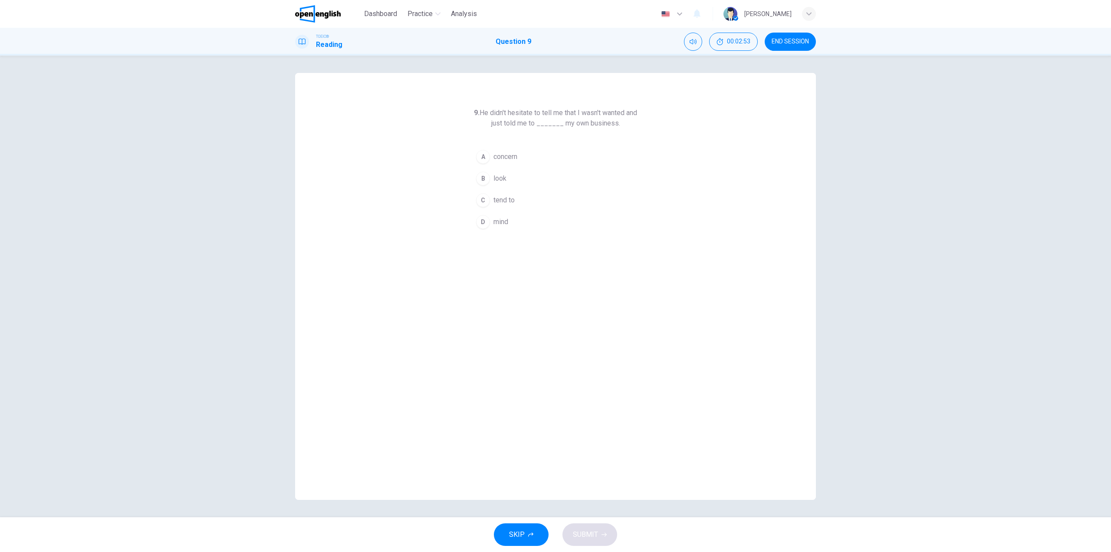
click at [484, 221] on div "D" at bounding box center [483, 222] width 14 height 14
click at [591, 540] on span "SUBMIT" at bounding box center [585, 534] width 25 height 12
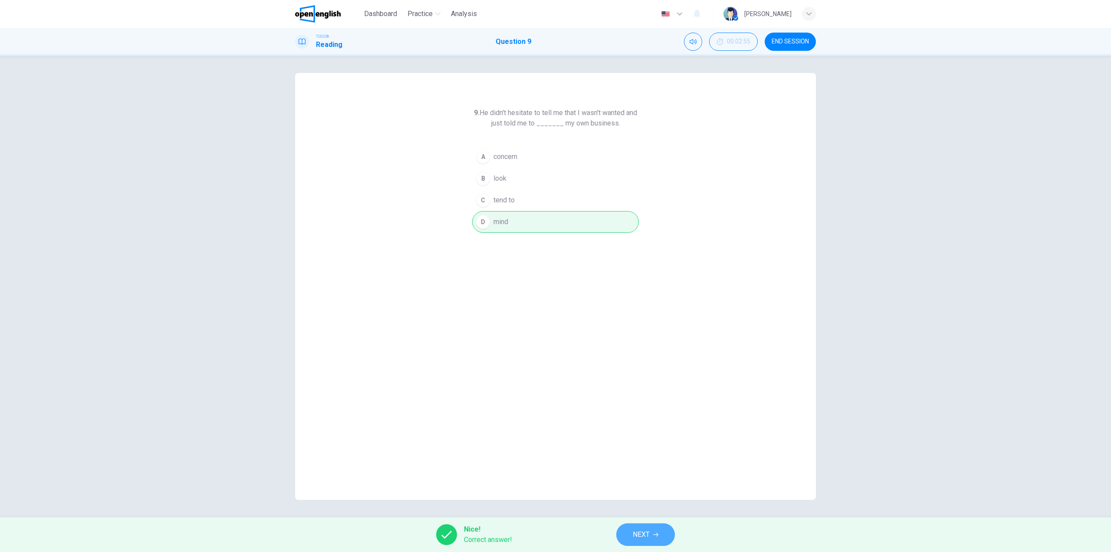
click at [658, 538] on button "NEXT" at bounding box center [646, 534] width 59 height 23
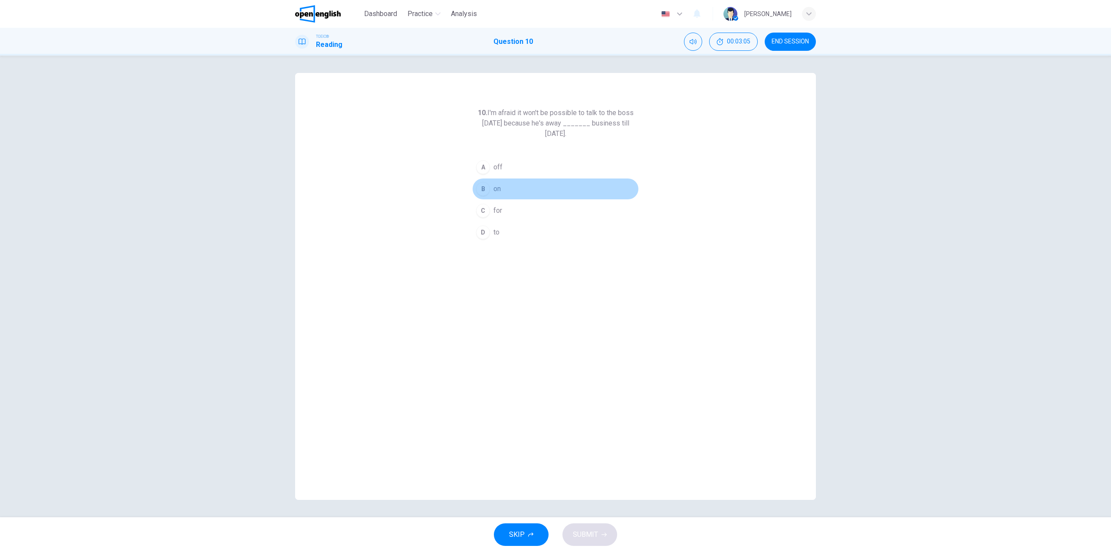
click at [479, 188] on div "B" at bounding box center [483, 189] width 14 height 14
click at [485, 210] on div "C" at bounding box center [483, 211] width 14 height 14
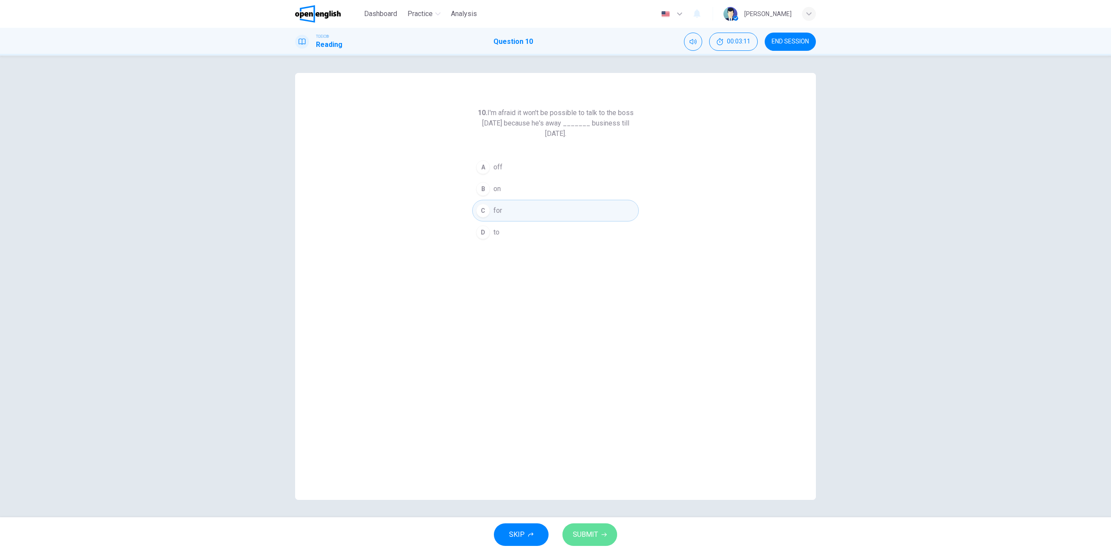
click at [595, 532] on span "SUBMIT" at bounding box center [585, 534] width 25 height 12
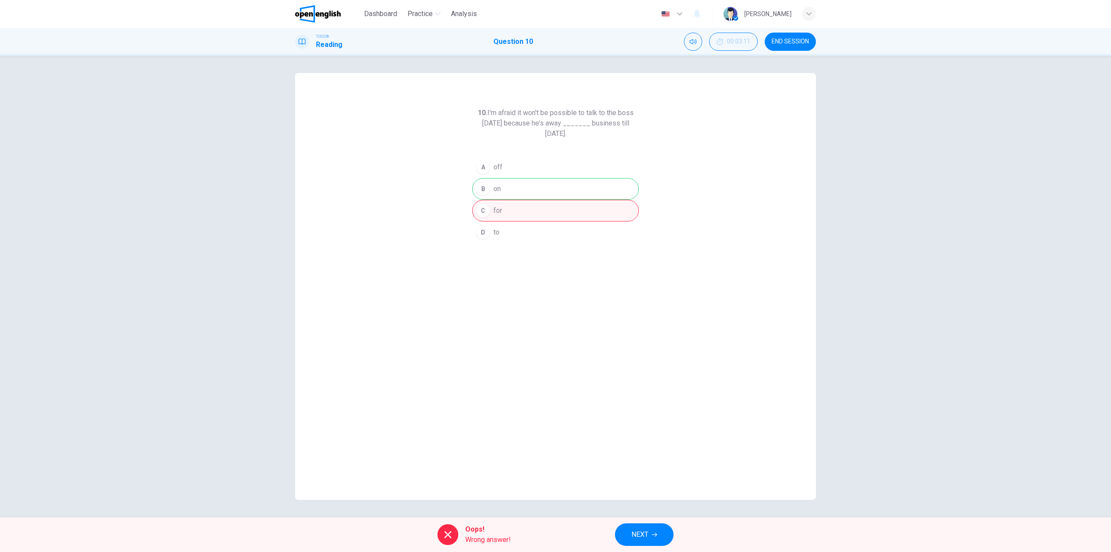
click at [657, 525] on button "NEXT" at bounding box center [644, 534] width 59 height 23
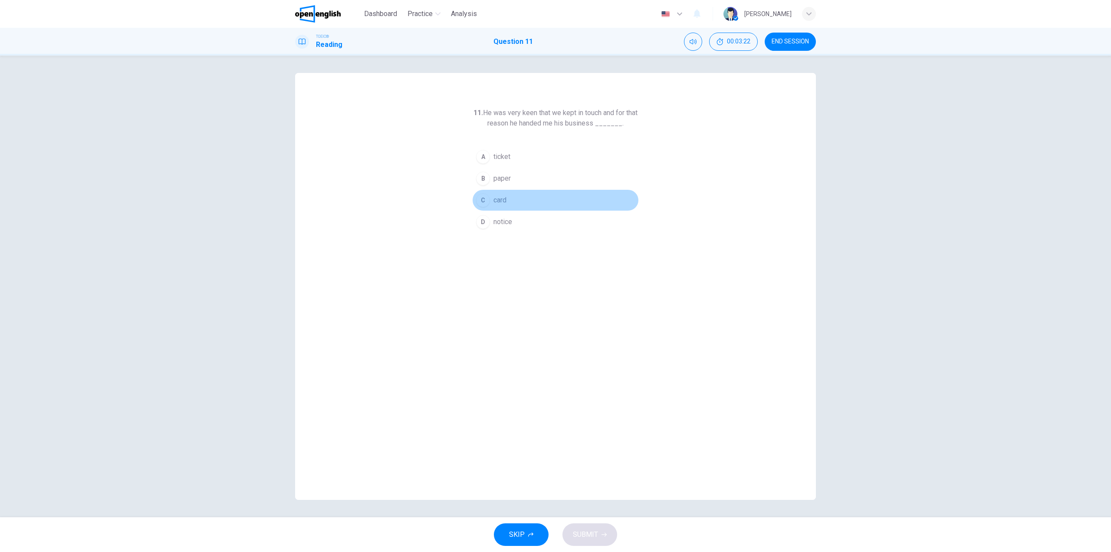
click at [484, 196] on div "C" at bounding box center [483, 200] width 14 height 14
click at [602, 537] on icon "button" at bounding box center [604, 534] width 5 height 5
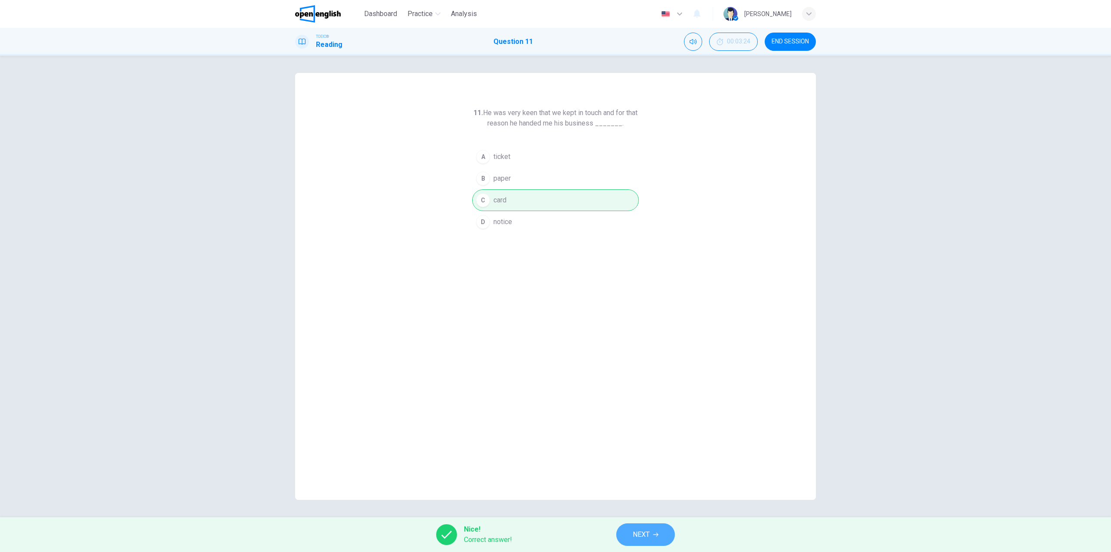
click at [625, 534] on button "NEXT" at bounding box center [646, 534] width 59 height 23
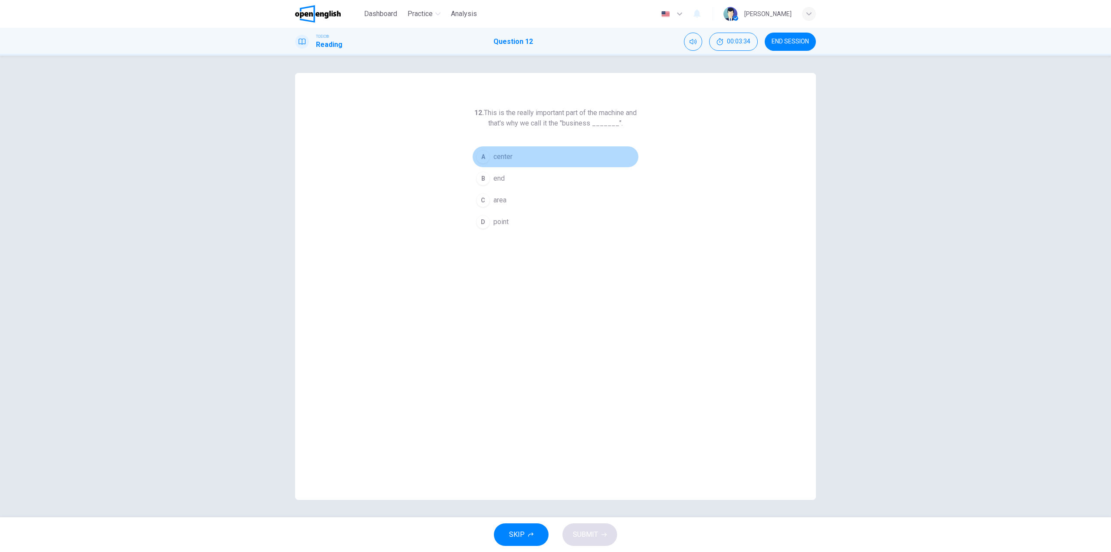
click at [487, 155] on div "A" at bounding box center [483, 157] width 14 height 14
click at [485, 222] on div "D" at bounding box center [483, 222] width 14 height 14
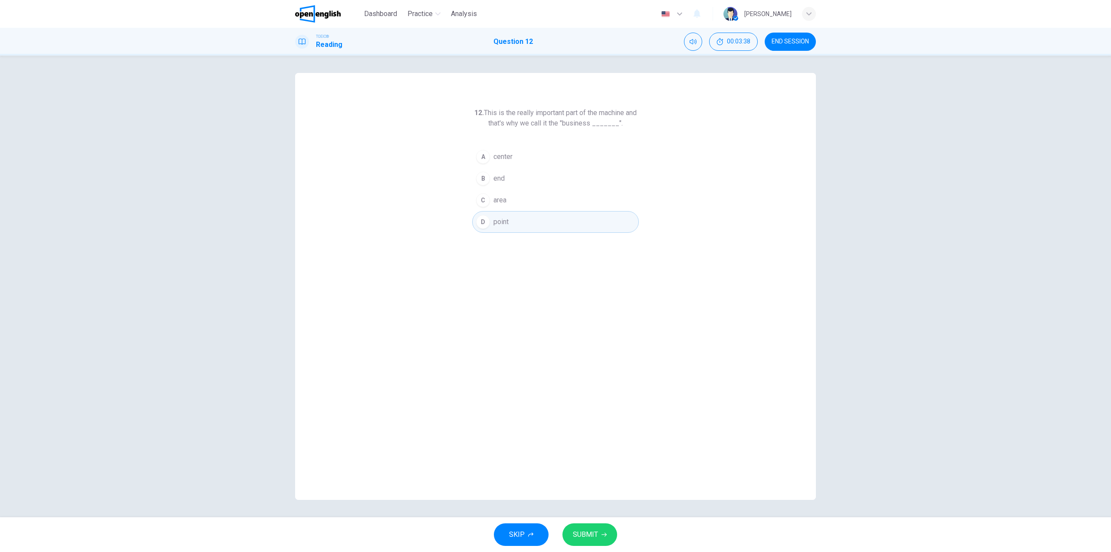
click at [596, 535] on span "SUBMIT" at bounding box center [585, 534] width 25 height 12
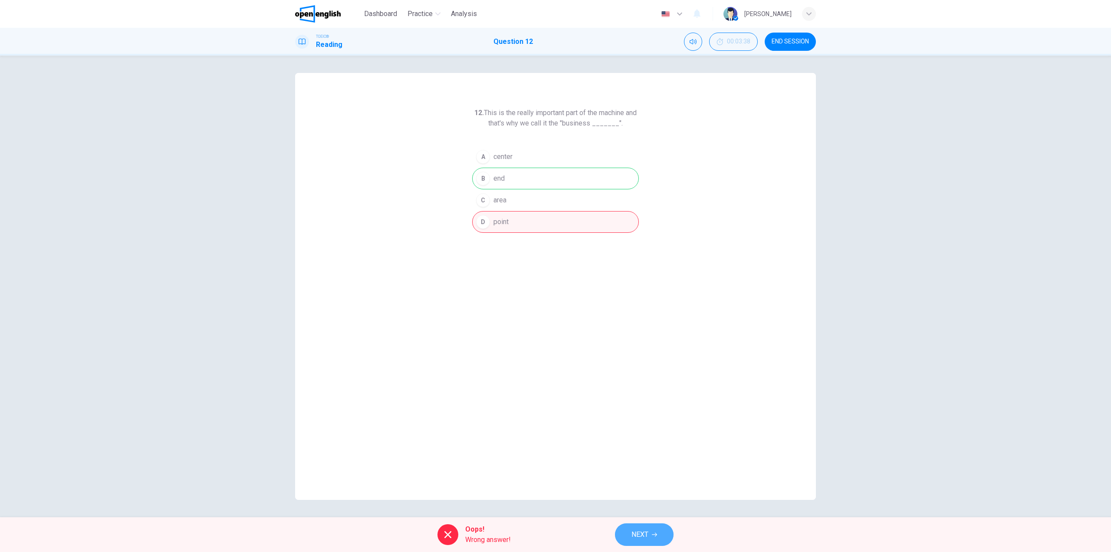
click at [638, 528] on button "NEXT" at bounding box center [644, 534] width 59 height 23
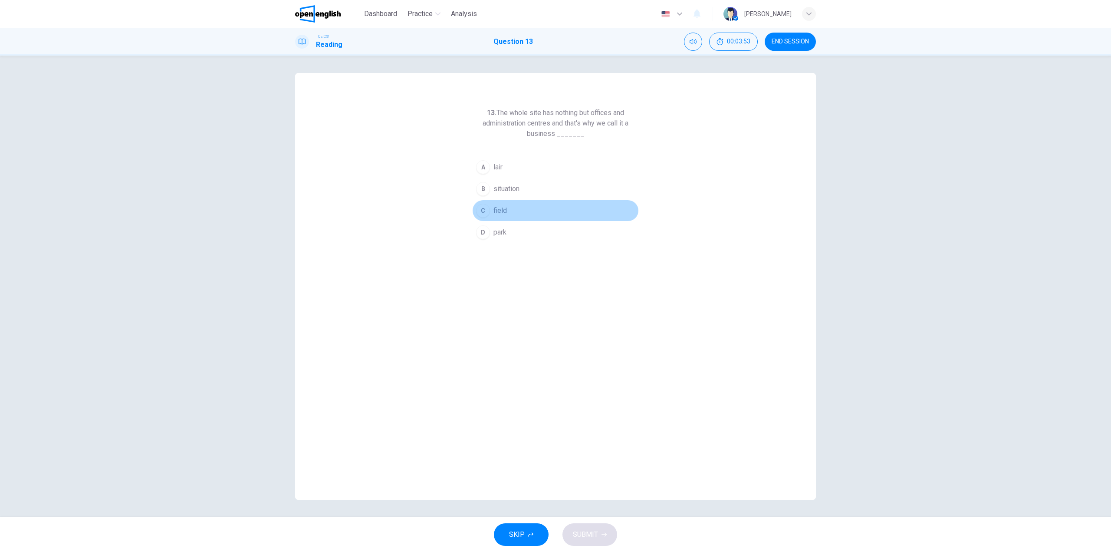
click at [478, 214] on div "C" at bounding box center [483, 211] width 14 height 14
click at [593, 530] on span "SUBMIT" at bounding box center [585, 534] width 25 height 12
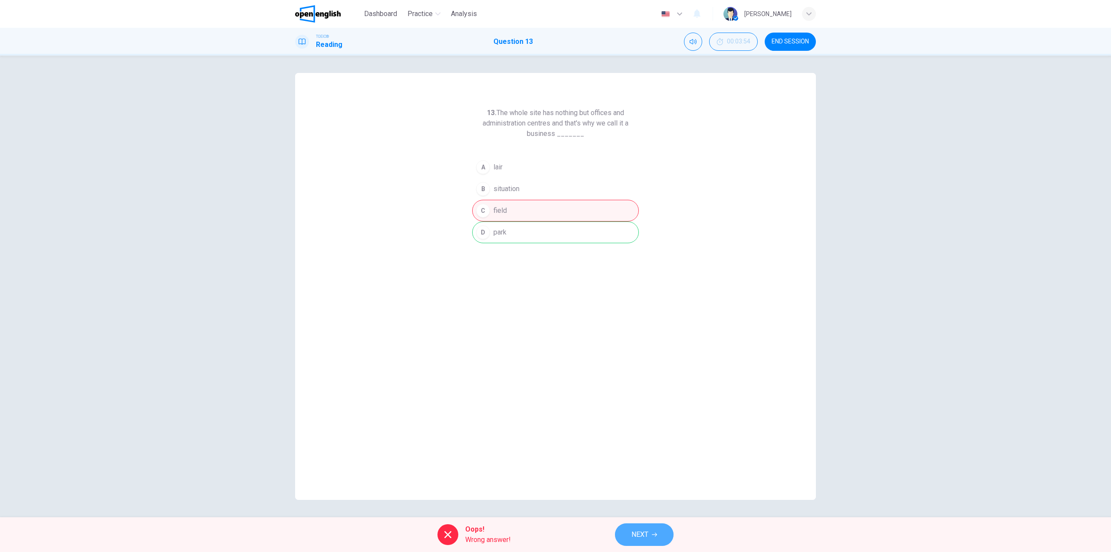
click at [635, 535] on span "NEXT" at bounding box center [640, 534] width 17 height 12
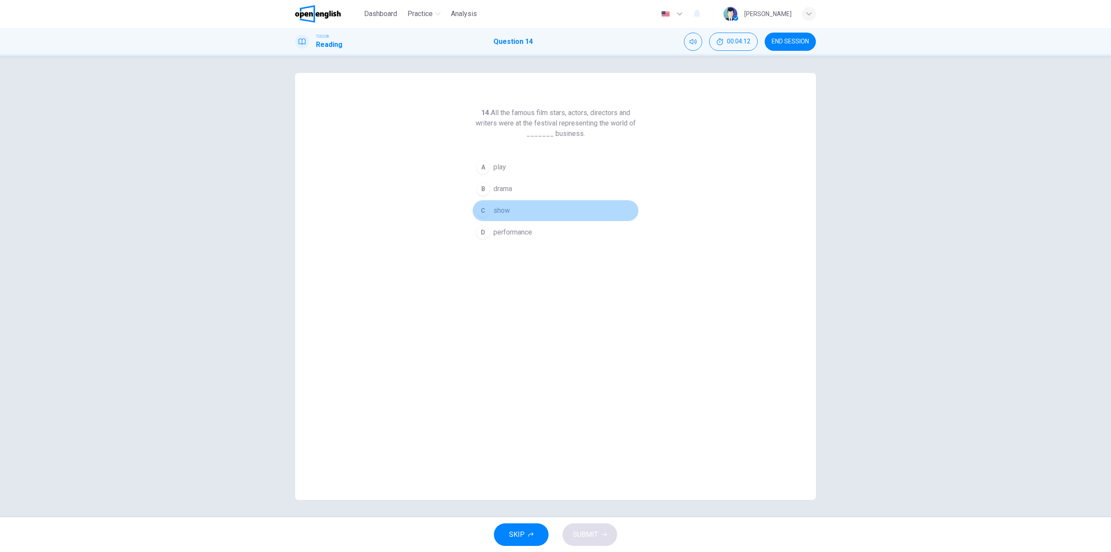
click at [486, 206] on div "C" at bounding box center [483, 211] width 14 height 14
click at [590, 538] on span "SUBMIT" at bounding box center [585, 534] width 25 height 12
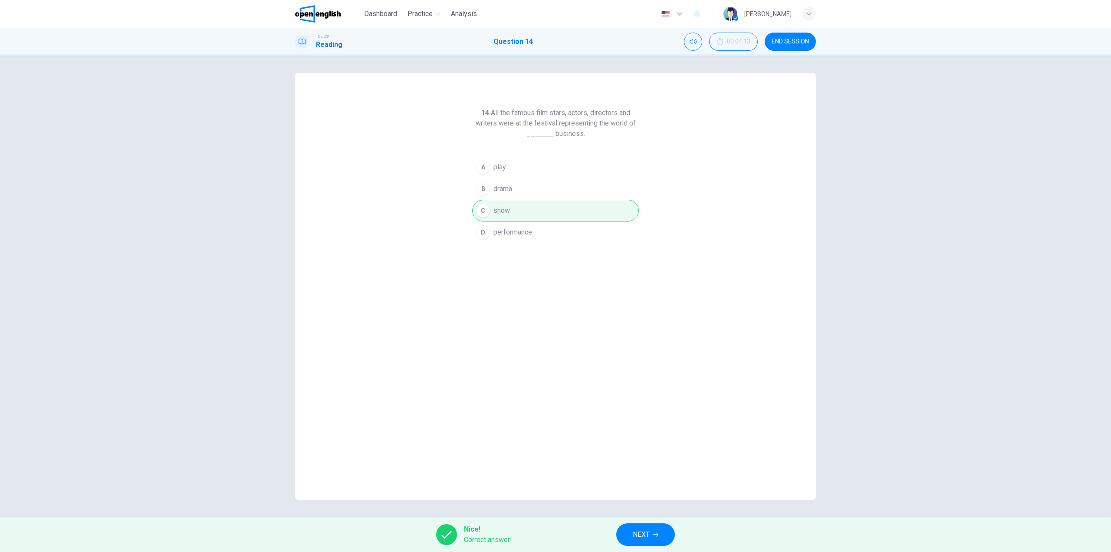
click at [651, 528] on button "NEXT" at bounding box center [646, 534] width 59 height 23
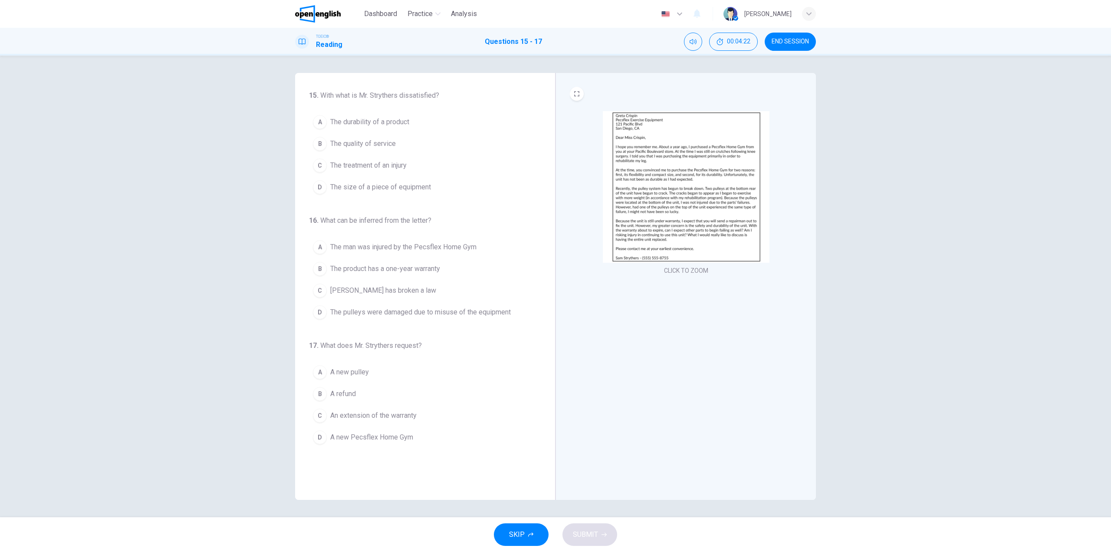
click at [656, 193] on img at bounding box center [686, 187] width 167 height 152
click at [322, 120] on div "A" at bounding box center [320, 122] width 14 height 14
click at [320, 267] on div "B" at bounding box center [320, 269] width 14 height 14
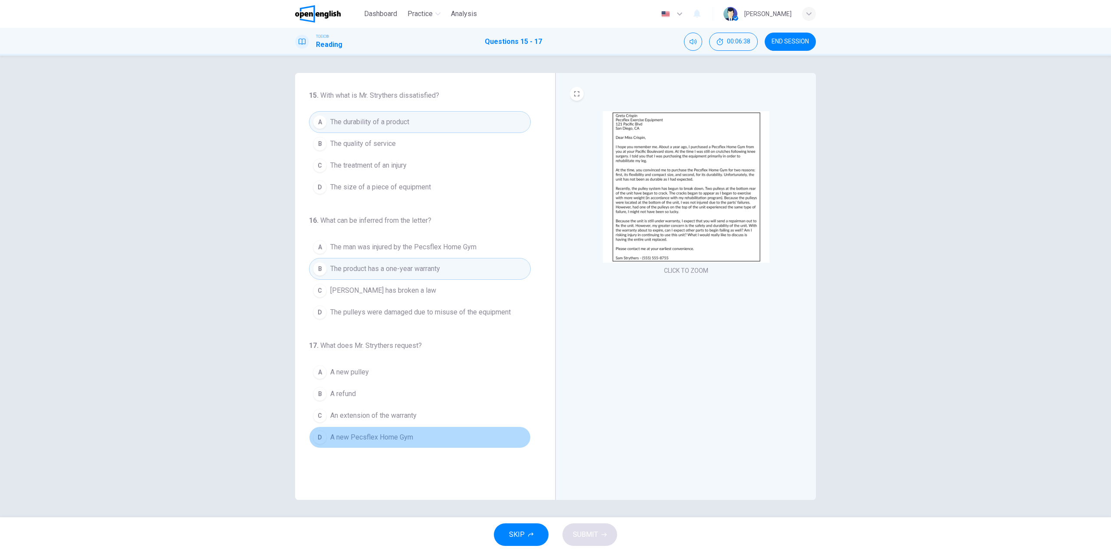
click at [317, 432] on div "D" at bounding box center [320, 437] width 14 height 14
click at [598, 533] on button "SUBMIT" at bounding box center [590, 534] width 55 height 23
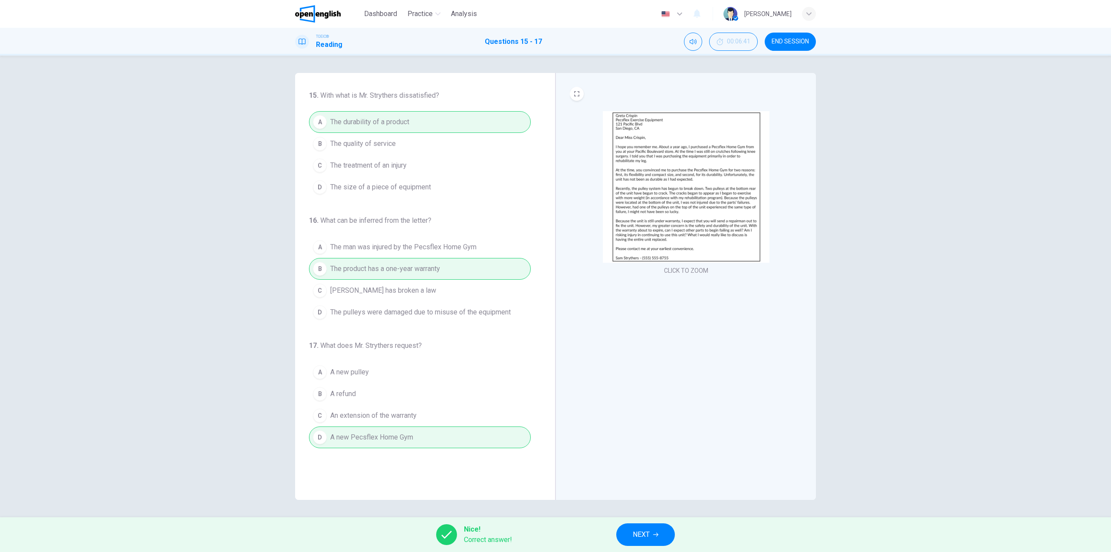
click at [792, 31] on div "TOEIC® Reading Questions 15 - 17 00:06:41 END SESSION" at bounding box center [555, 42] width 1111 height 28
click at [650, 536] on span "NEXT" at bounding box center [641, 534] width 17 height 12
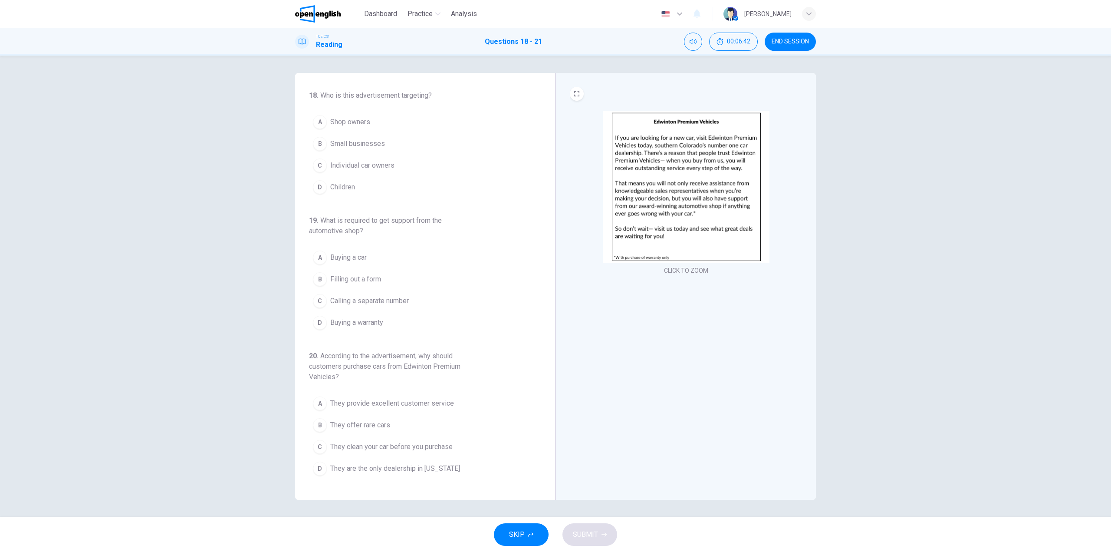
click at [794, 35] on button "END SESSION" at bounding box center [790, 42] width 51 height 18
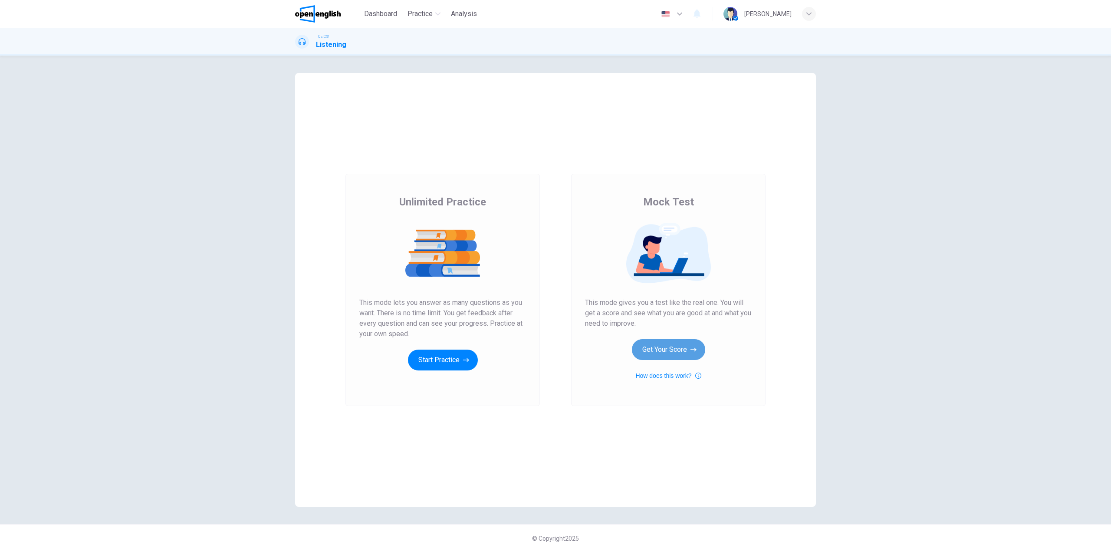
click at [665, 357] on button "Get Your Score" at bounding box center [668, 349] width 73 height 21
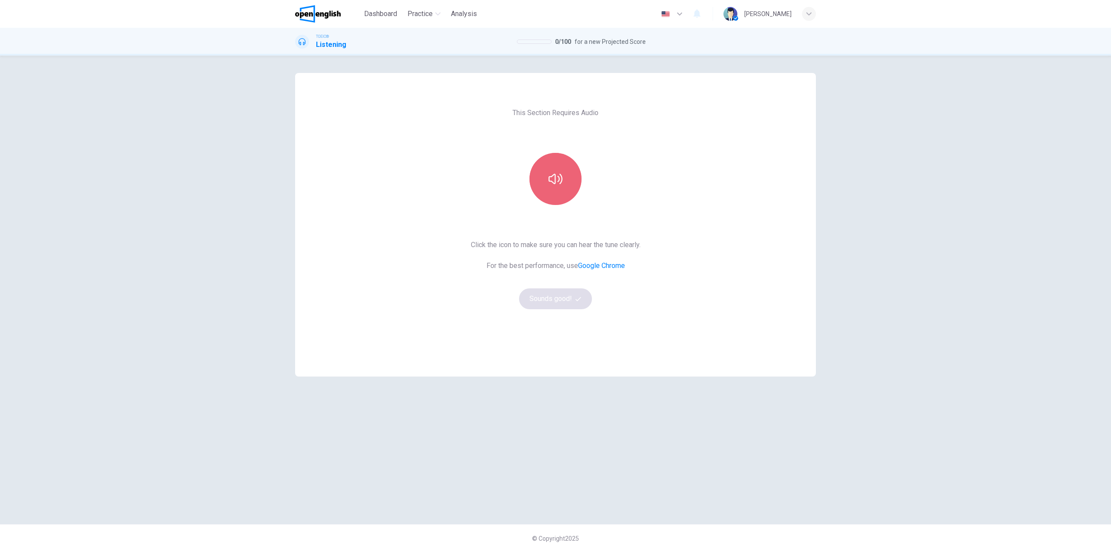
click at [561, 186] on button "button" at bounding box center [556, 179] width 52 height 52
click at [566, 294] on button "Sounds good!" at bounding box center [555, 298] width 73 height 21
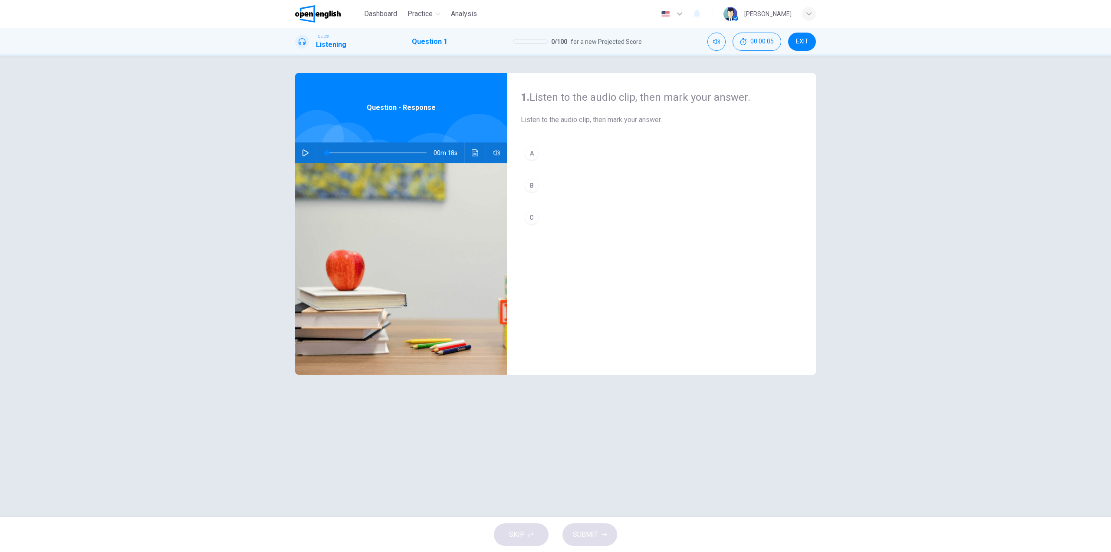
drag, startPoint x: 809, startPoint y: 39, endPoint x: 593, endPoint y: 39, distance: 216.2
click at [809, 39] on button "EXIT" at bounding box center [802, 42] width 28 height 18
